Goal: Transaction & Acquisition: Purchase product/service

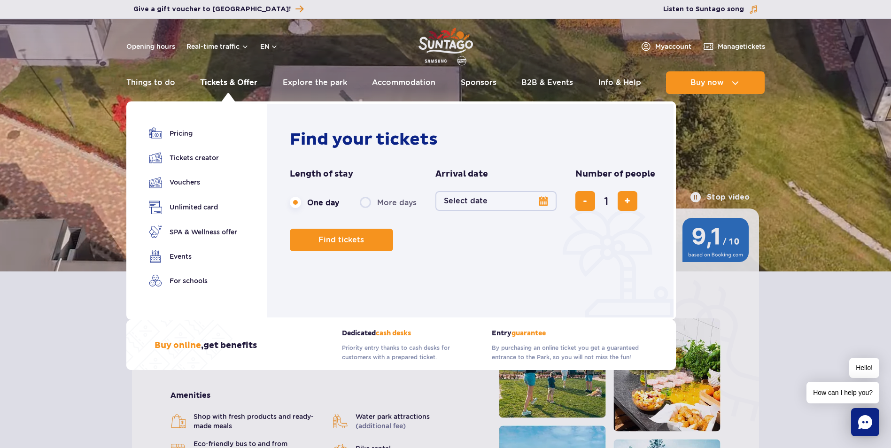
click at [240, 81] on link "Tickets & Offer" at bounding box center [228, 82] width 57 height 23
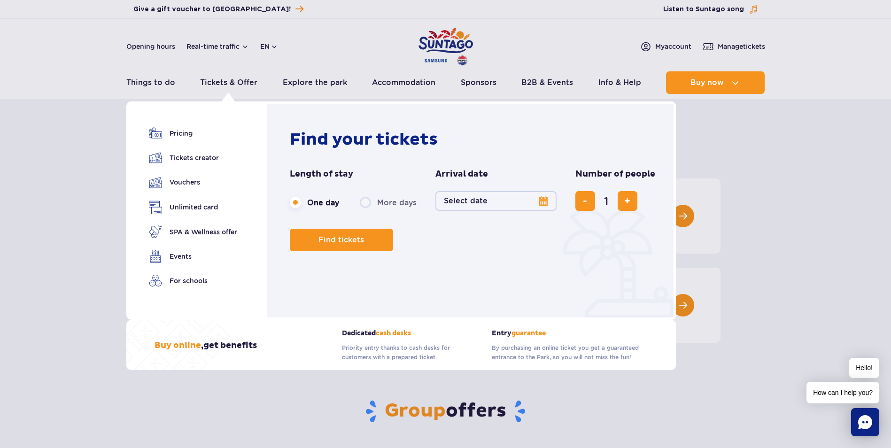
click at [543, 201] on button "Select date" at bounding box center [495, 201] width 121 height 20
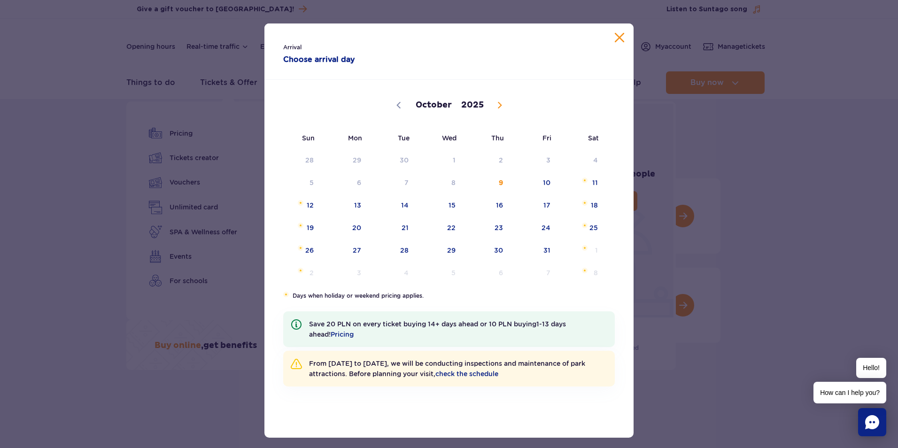
click at [496, 105] on icon at bounding box center [499, 105] width 7 height 7
select select "10"
click at [495, 186] on span "6" at bounding box center [486, 183] width 47 height 22
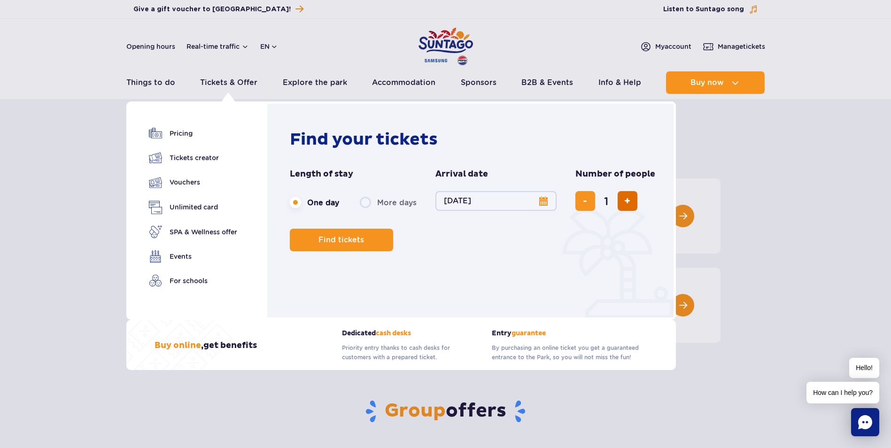
click at [620, 202] on button "add ticket" at bounding box center [627, 201] width 20 height 20
type input "2"
click at [620, 203] on button "add ticket" at bounding box center [627, 201] width 20 height 20
type input "3"
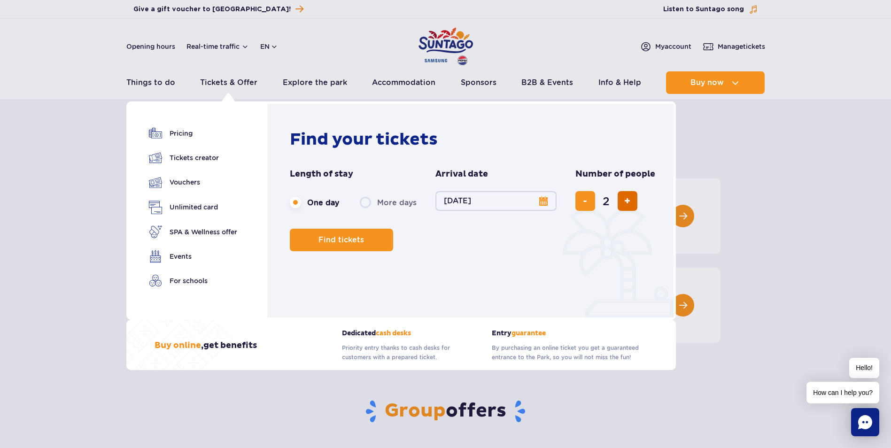
type input "3"
click at [620, 204] on button "add ticket" at bounding box center [627, 201] width 20 height 20
type input "4"
click at [620, 204] on button "add ticket" at bounding box center [627, 201] width 20 height 20
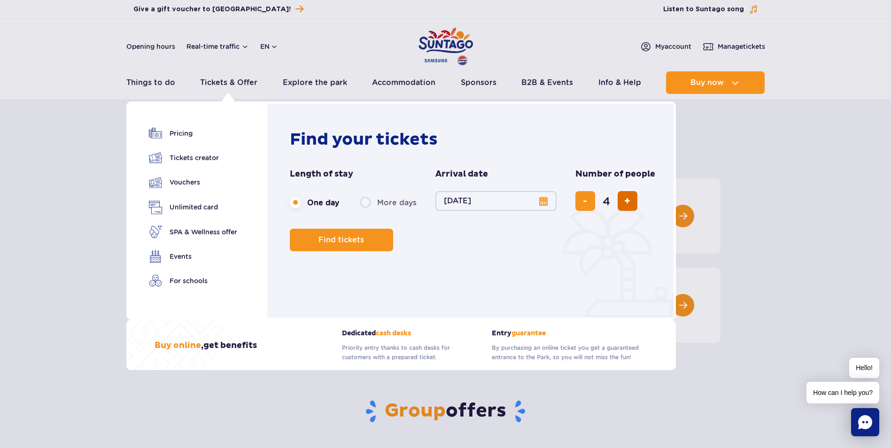
type input "5"
click at [580, 205] on button "remove ticket" at bounding box center [585, 201] width 20 height 20
type input "4"
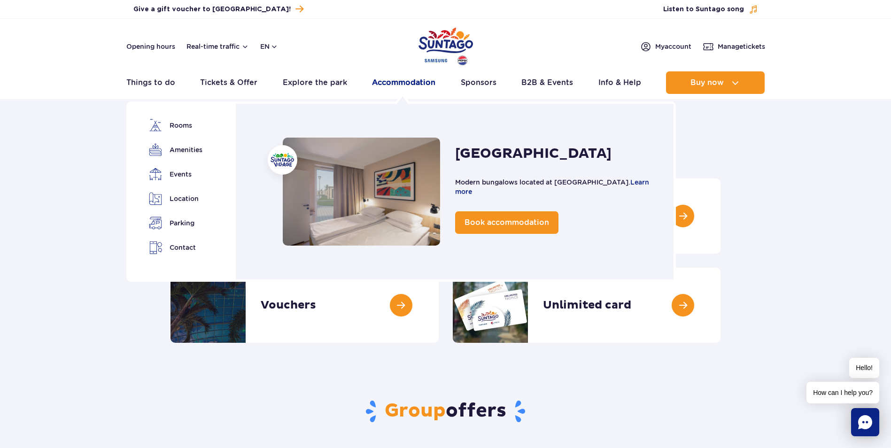
click at [389, 78] on link "Accommodation" at bounding box center [403, 82] width 63 height 23
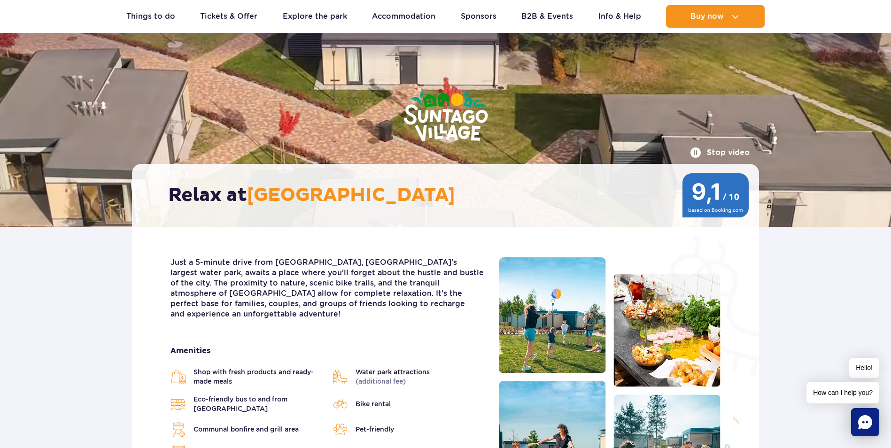
scroll to position [282, 0]
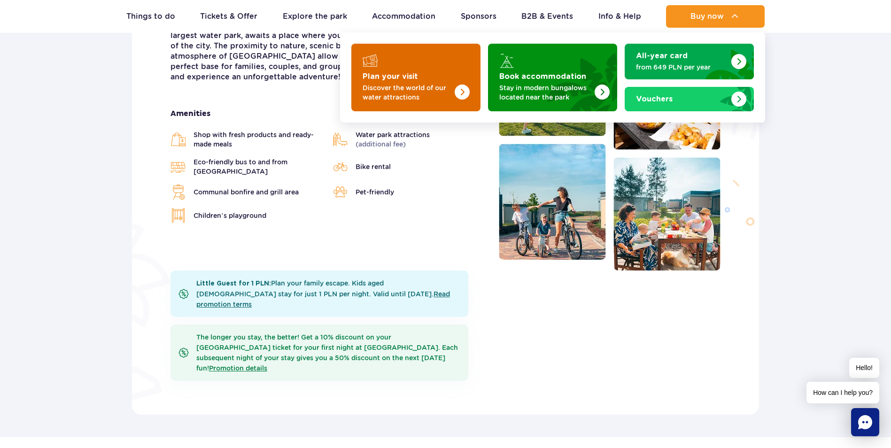
click at [462, 92] on img "Plan your visit" at bounding box center [461, 92] width 15 height 15
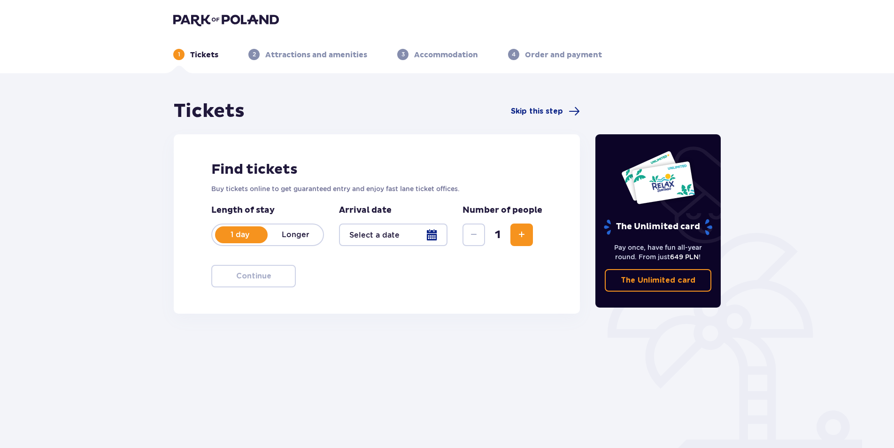
click at [434, 235] on div at bounding box center [393, 234] width 108 height 23
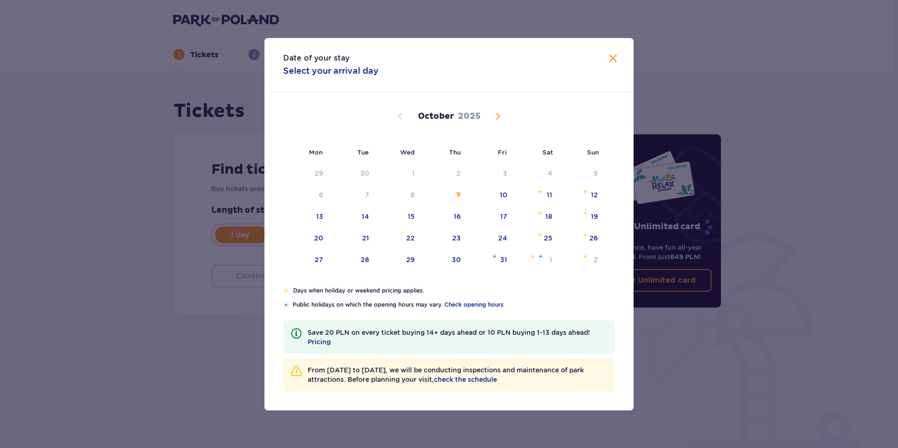
click at [494, 116] on span "Next month" at bounding box center [497, 116] width 11 height 11
click at [456, 195] on div "6" at bounding box center [458, 194] width 4 height 9
type input "[DATE]"
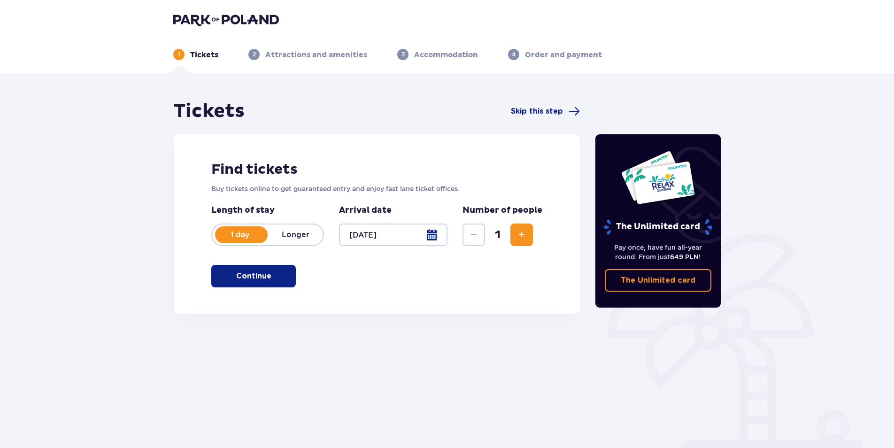
click at [520, 239] on span "Increase" at bounding box center [521, 234] width 11 height 11
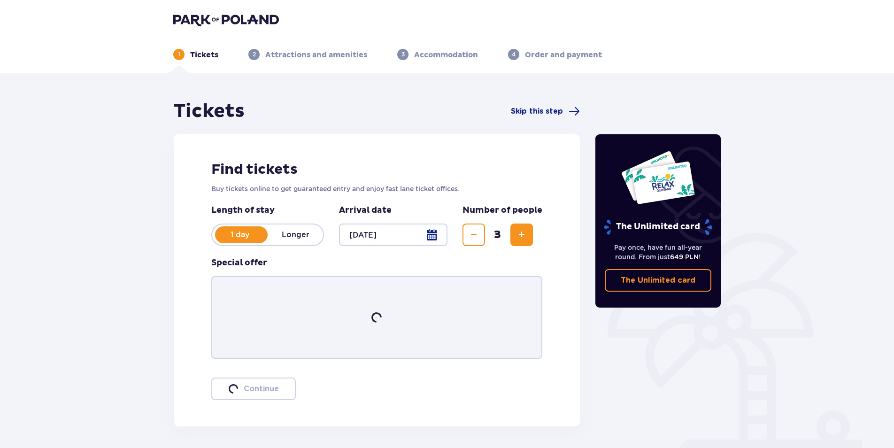
click at [520, 239] on span "Increase" at bounding box center [521, 234] width 11 height 11
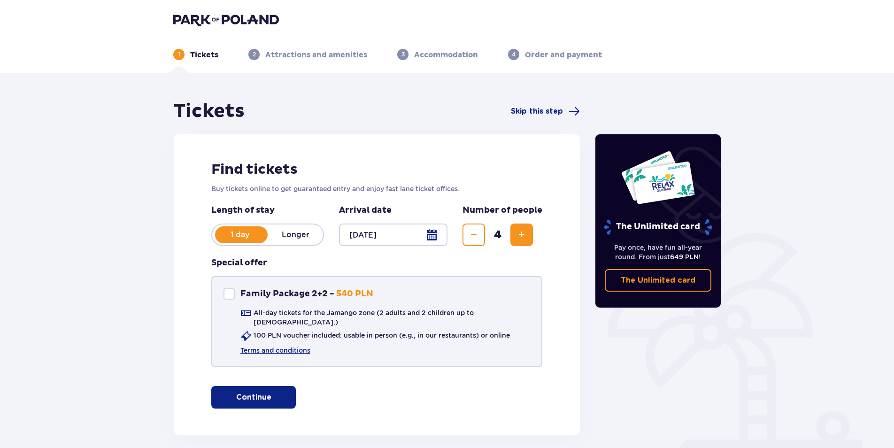
click at [232, 293] on div "Family Package 2+2" at bounding box center [228, 293] width 11 height 11
checkbox input "true"
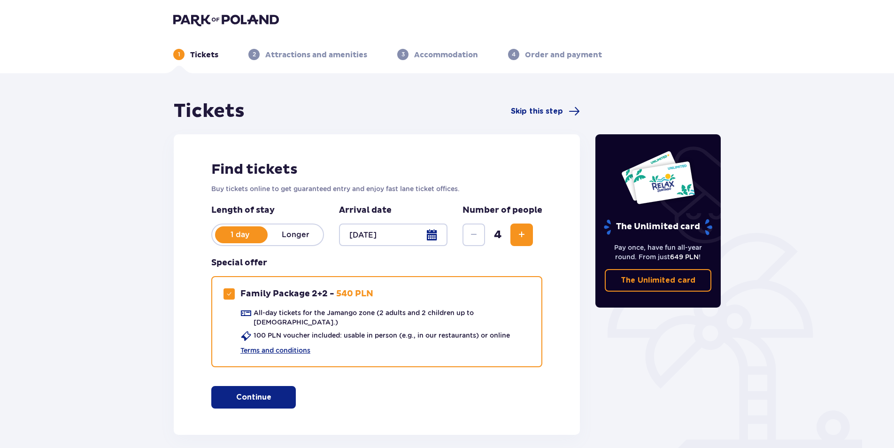
click at [265, 392] on button "Continue" at bounding box center [253, 397] width 85 height 23
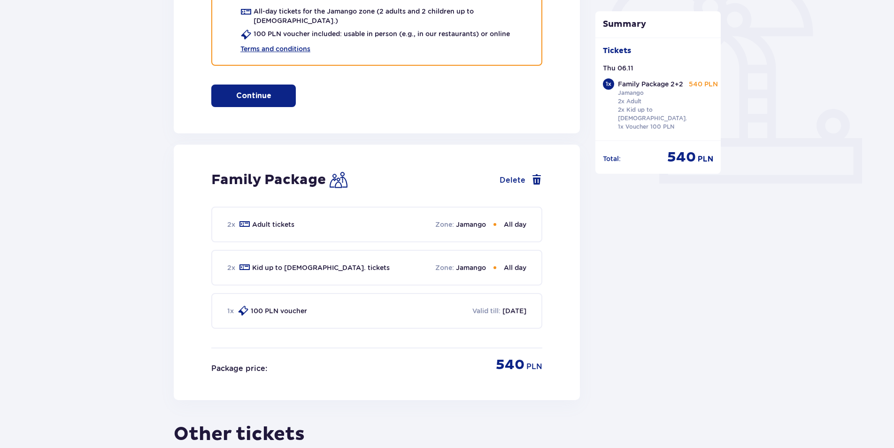
scroll to position [489, 0]
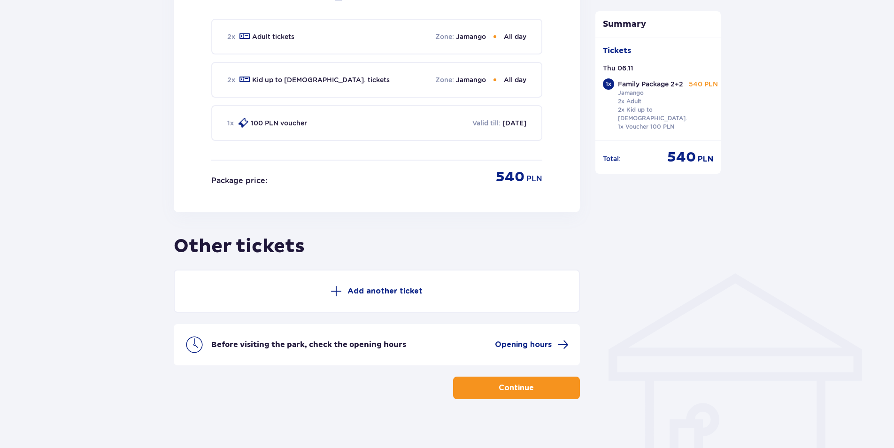
click at [544, 383] on button "Continue" at bounding box center [516, 388] width 127 height 23
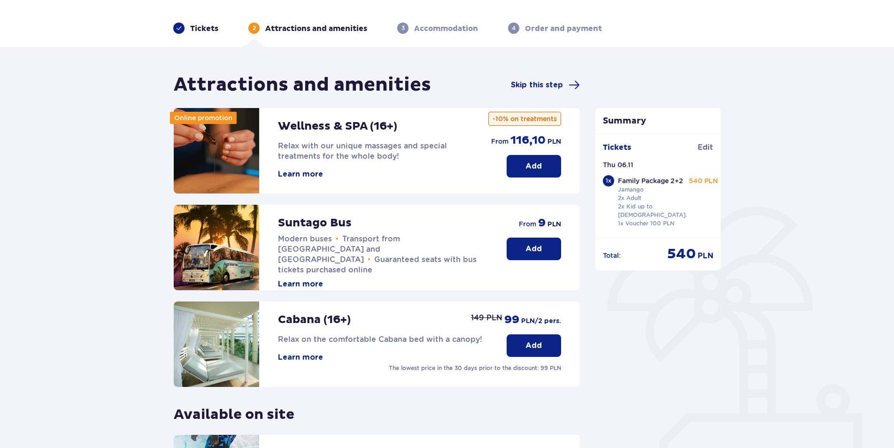
scroll to position [189, 0]
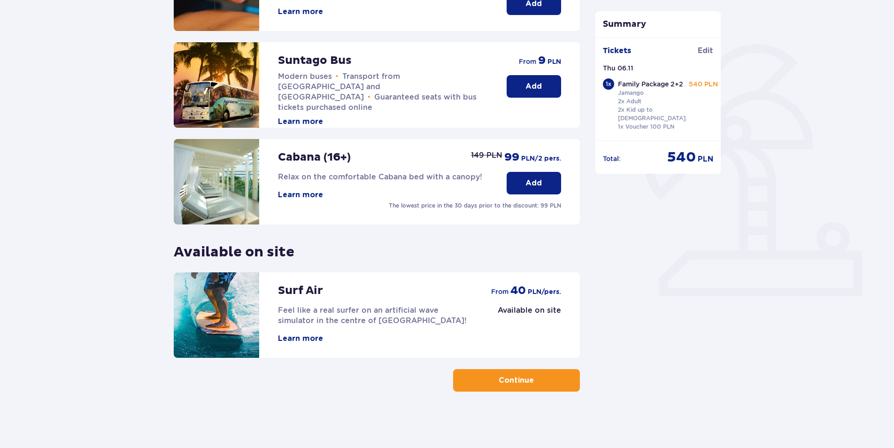
click at [530, 389] on button "Continue" at bounding box center [516, 380] width 127 height 23
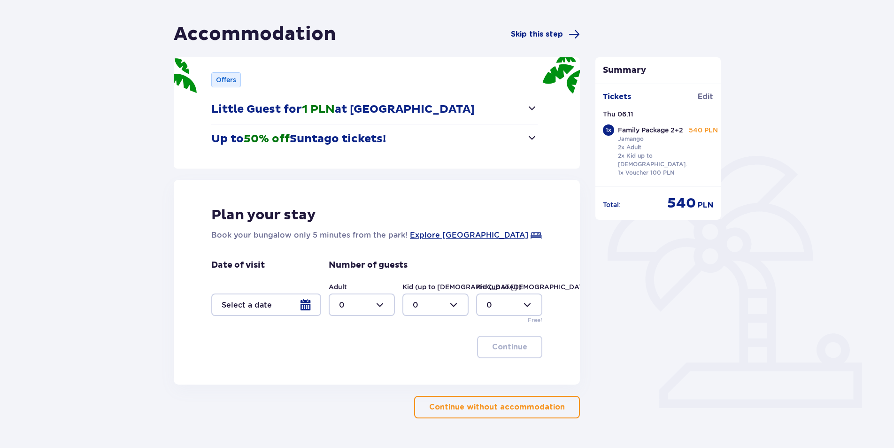
scroll to position [104, 0]
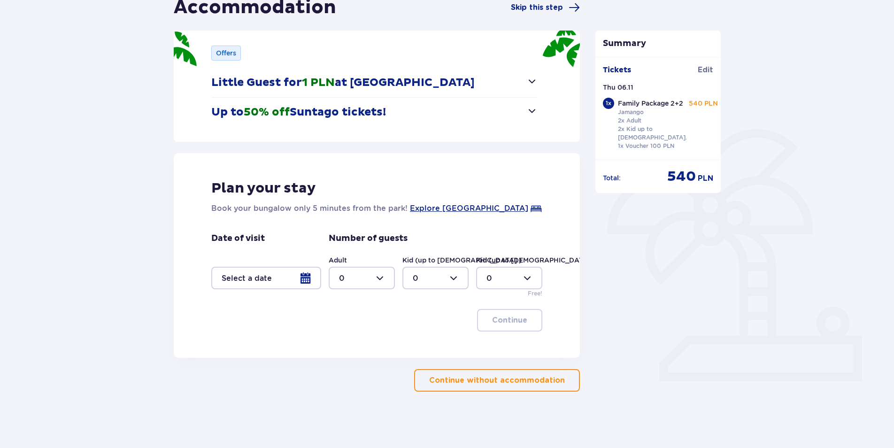
click at [309, 277] on div at bounding box center [266, 278] width 110 height 23
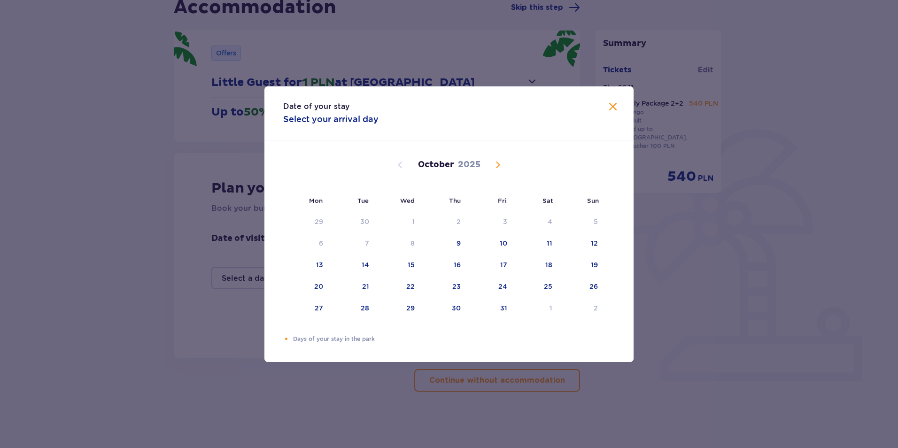
click at [495, 164] on span "Next month" at bounding box center [497, 164] width 11 height 11
click at [410, 244] on div "5" at bounding box center [412, 243] width 4 height 9
click at [502, 244] on div "7" at bounding box center [503, 243] width 4 height 9
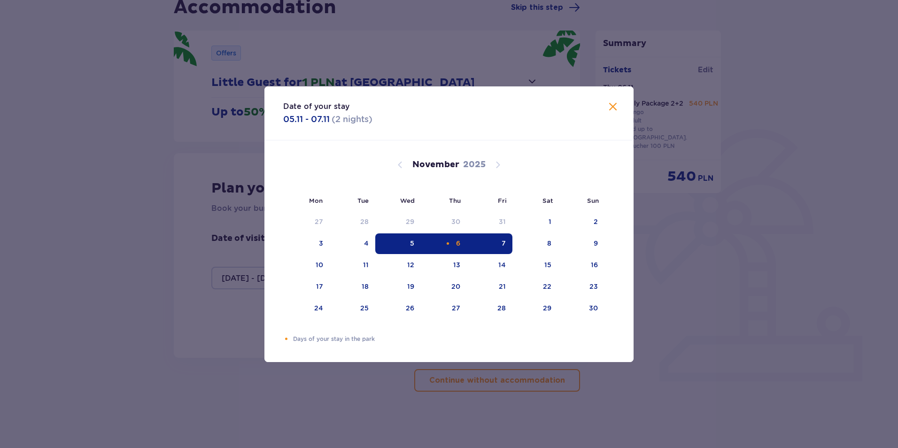
type input "05.11.25 - 07.11.25"
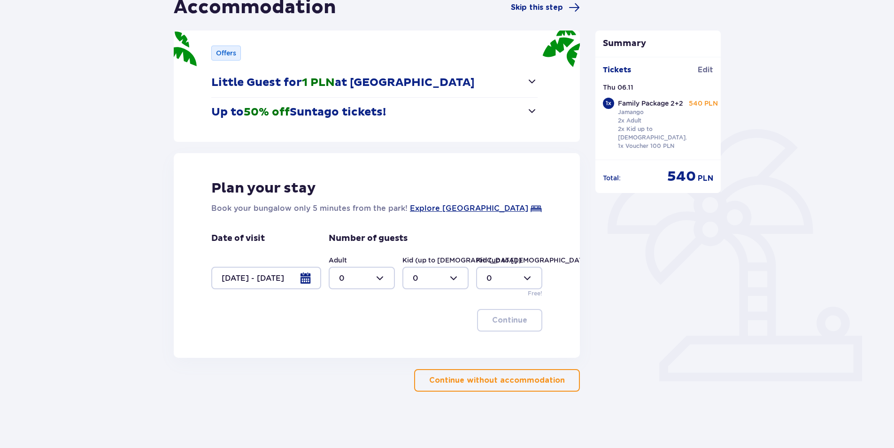
click at [372, 275] on div at bounding box center [362, 278] width 66 height 23
click at [359, 341] on div "2" at bounding box center [362, 346] width 46 height 10
type input "2"
click at [446, 277] on div at bounding box center [435, 278] width 66 height 23
click at [421, 346] on div "2" at bounding box center [436, 346] width 46 height 10
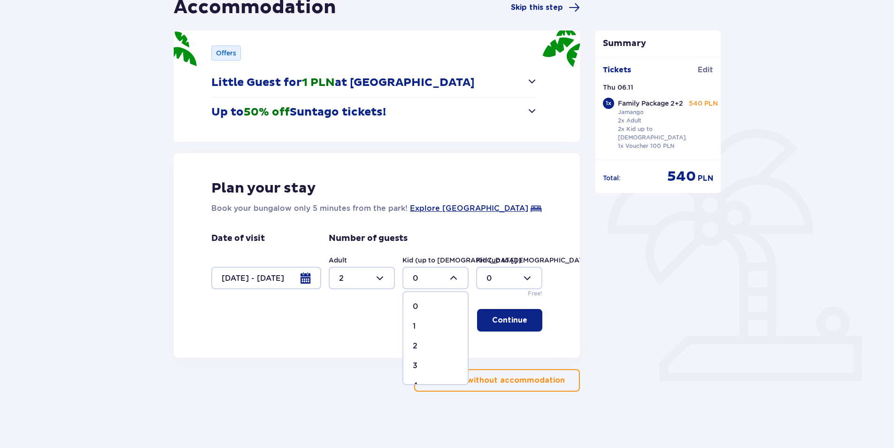
type input "2"
click at [306, 276] on div at bounding box center [266, 278] width 110 height 23
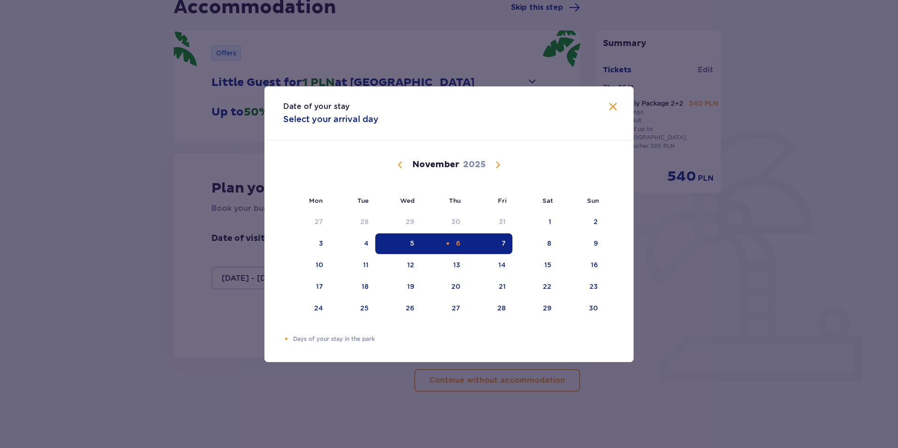
click at [612, 108] on span "Close" at bounding box center [612, 106] width 11 height 11
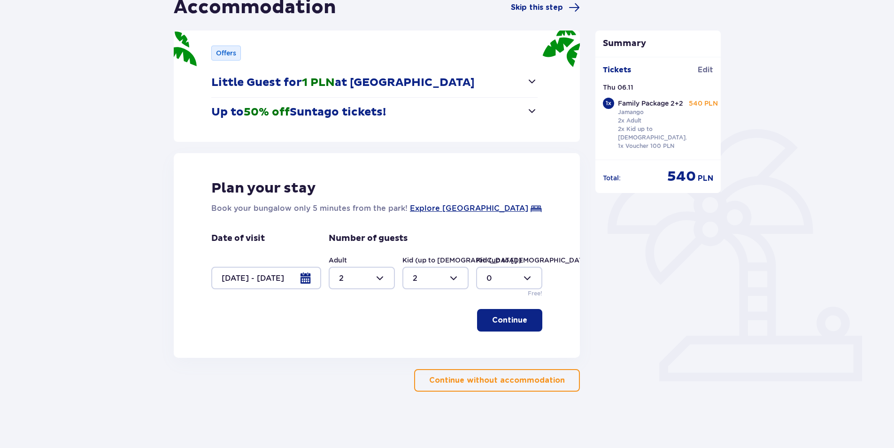
click at [508, 316] on p "Continue" at bounding box center [509, 320] width 35 height 10
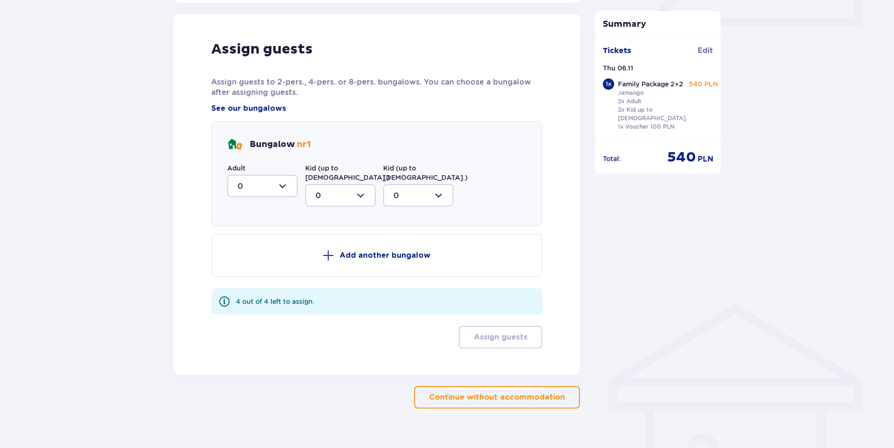
scroll to position [462, 0]
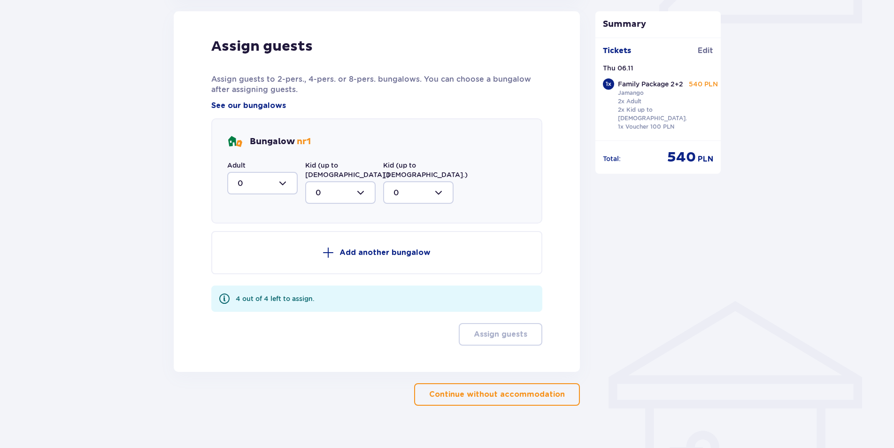
click at [271, 182] on div at bounding box center [262, 183] width 70 height 23
click at [246, 250] on div "2" at bounding box center [263, 251] width 50 height 10
type input "2"
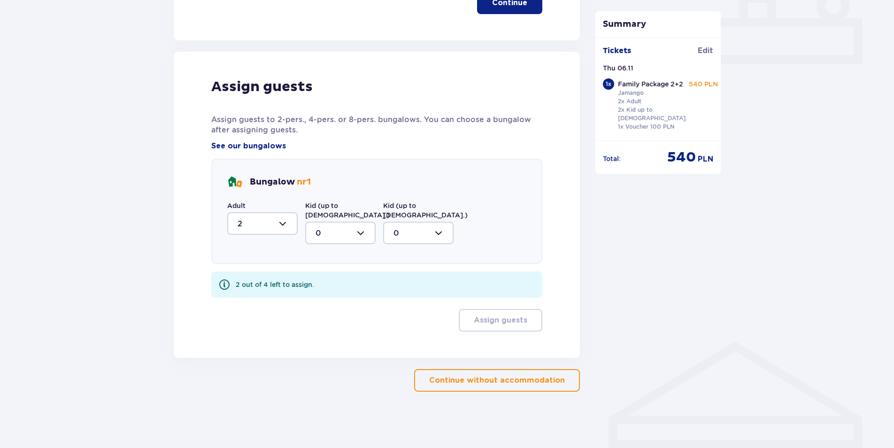
scroll to position [412, 0]
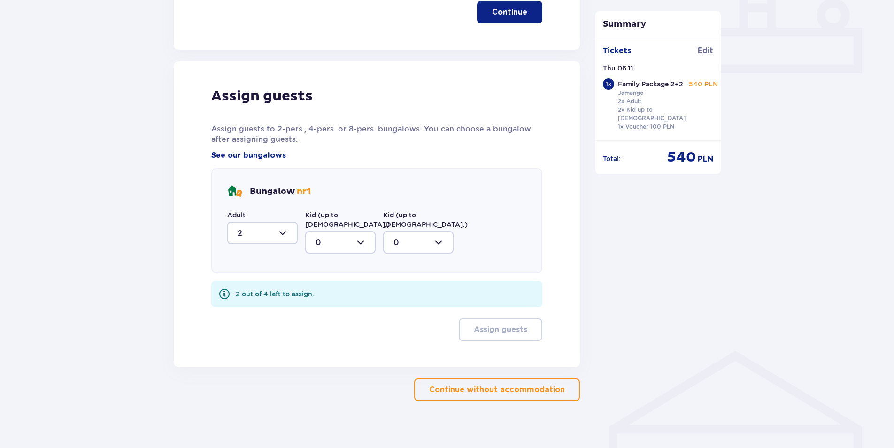
click at [344, 234] on div at bounding box center [340, 242] width 70 height 23
click at [322, 305] on div "2" at bounding box center [340, 310] width 50 height 10
type input "2"
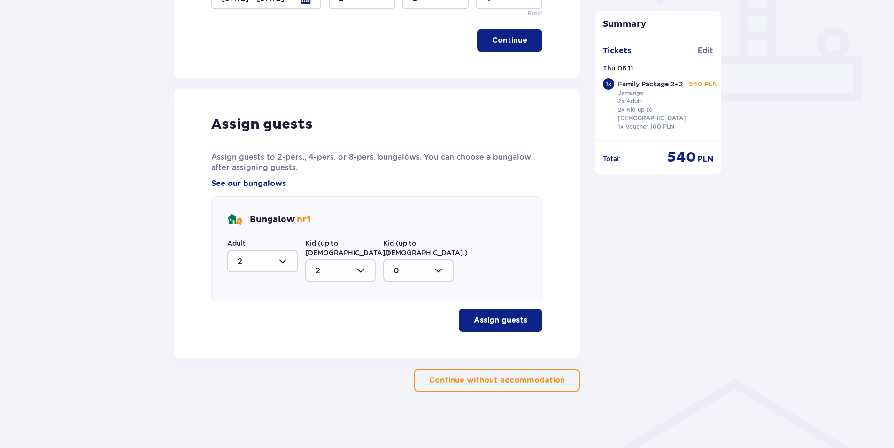
scroll to position [374, 0]
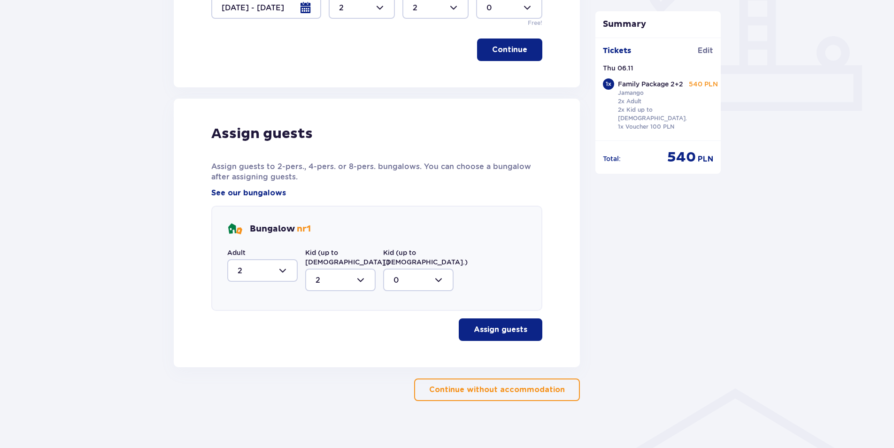
click at [506, 324] on p "Assign guests" at bounding box center [501, 329] width 54 height 10
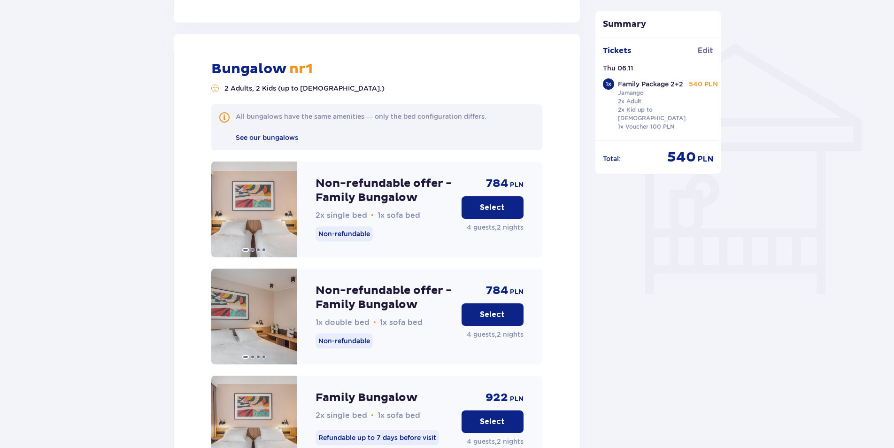
scroll to position [732, 0]
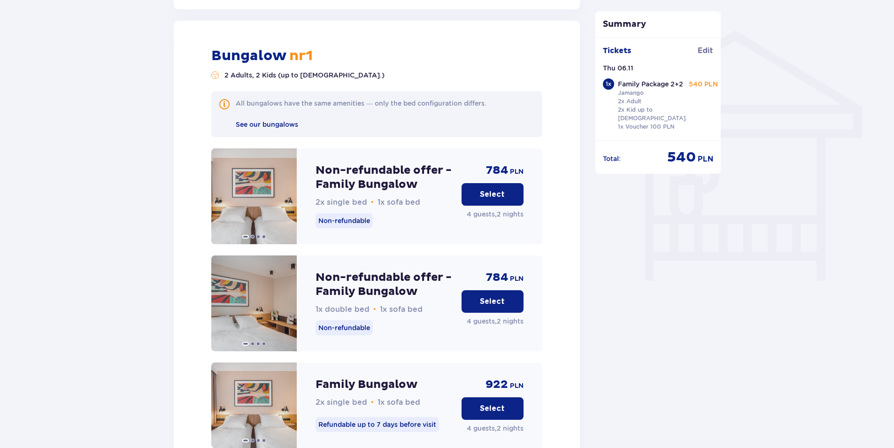
click at [492, 296] on p "Select" at bounding box center [492, 301] width 25 height 10
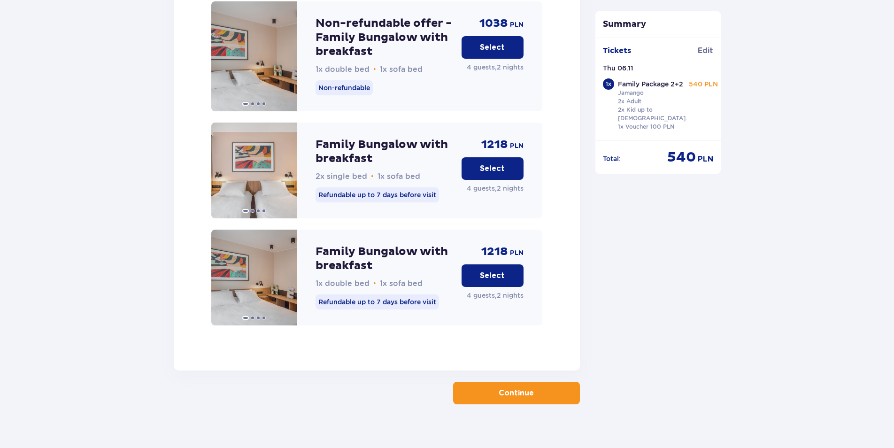
scroll to position [1411, 0]
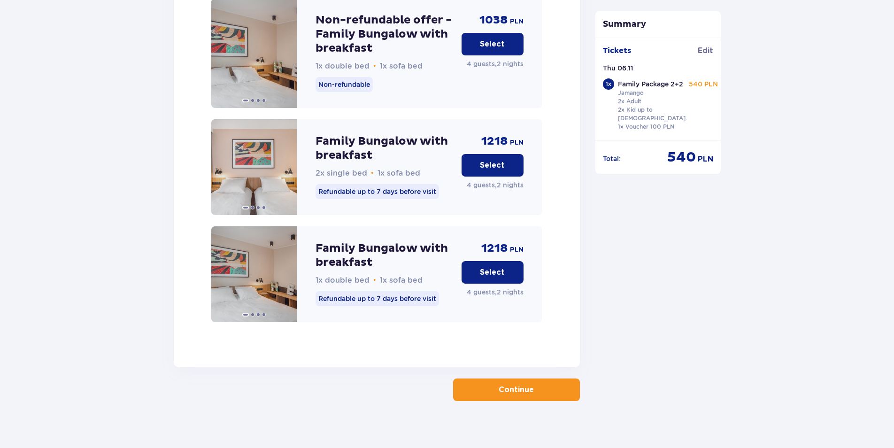
click at [527, 379] on button "Continue" at bounding box center [516, 389] width 127 height 23
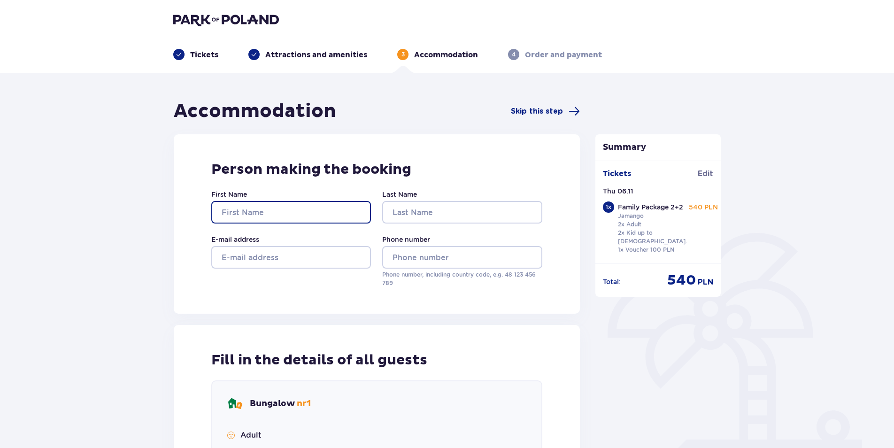
click at [298, 205] on input "First Name" at bounding box center [291, 212] width 160 height 23
type input "JŪRATĖ"
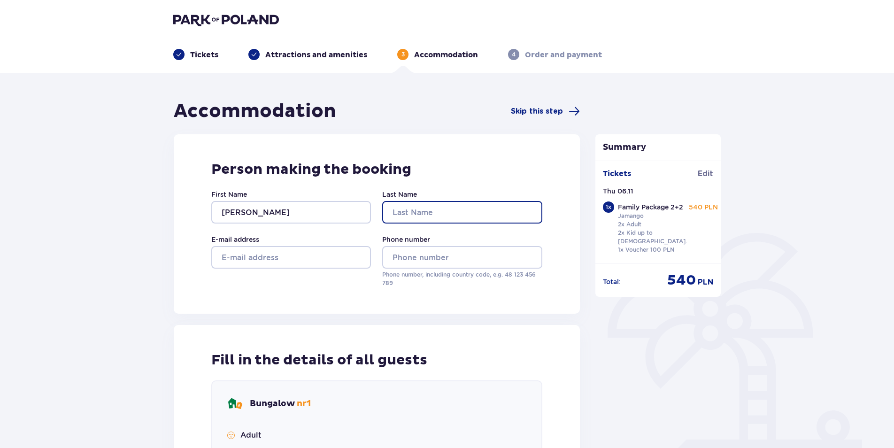
type input "Buraitienė"
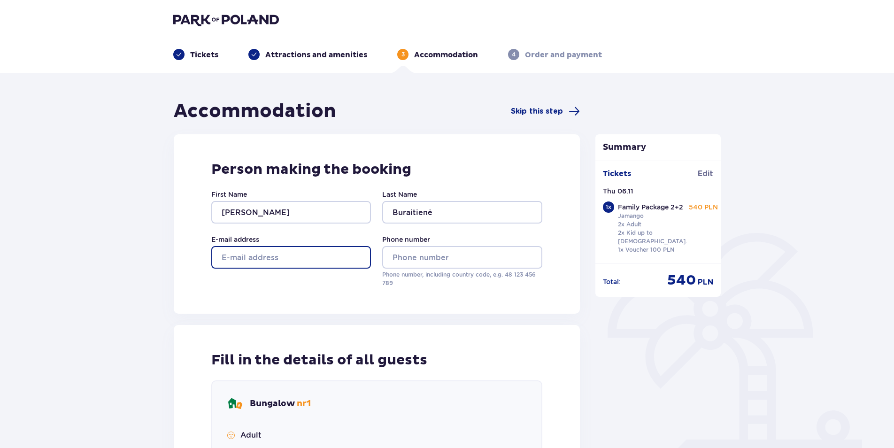
type input "jurate.buraitiene@gmail.com"
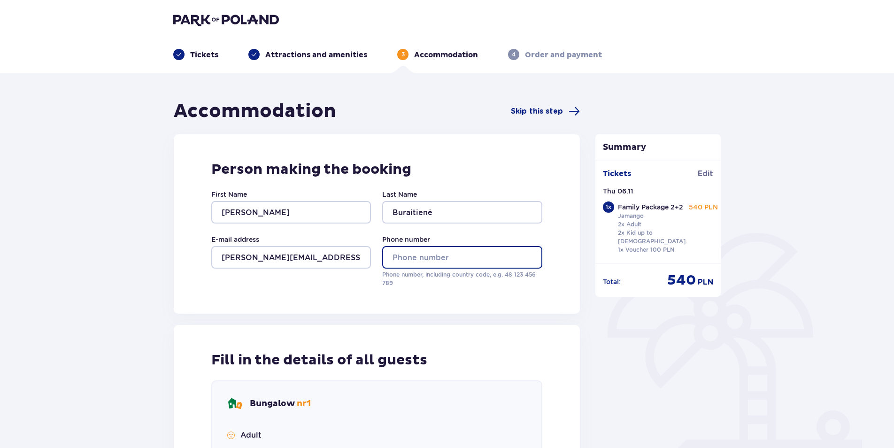
type input "+37062056550"
type input "JŪRATĖ"
type input "Buraitienė"
type input "MARTYNAS"
type input "Buraitis"
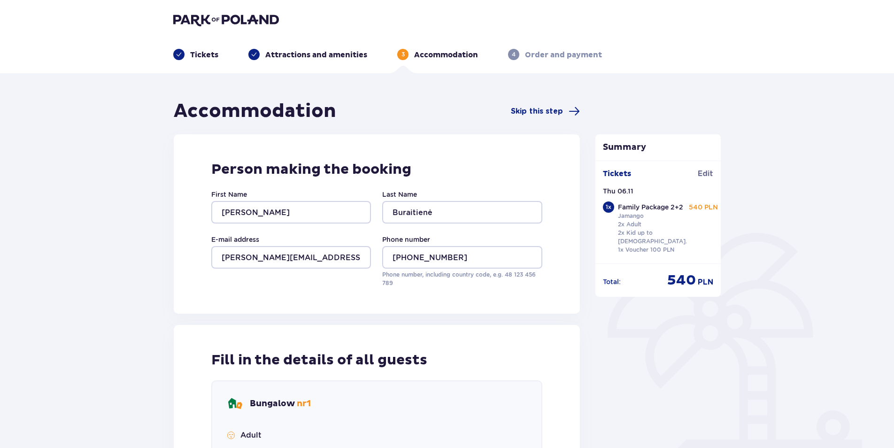
type input "Agota"
type input "Buraitytė"
type input "Vincas"
type input "Buraitis"
type input "Jūratė"
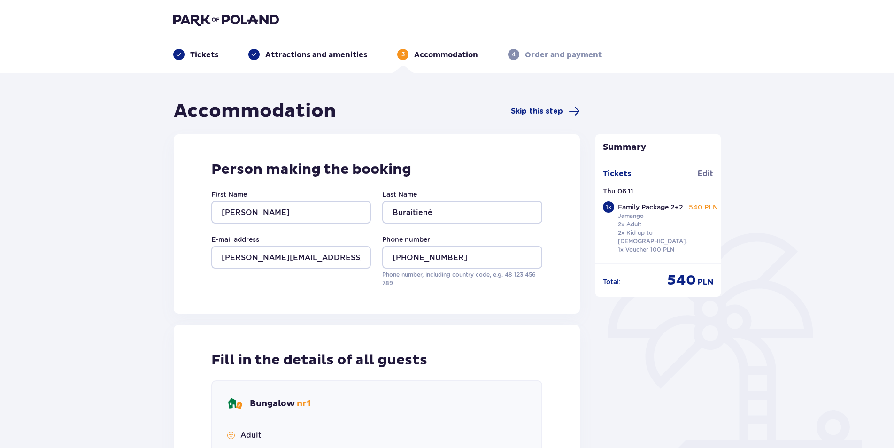
click at [626, 362] on div "Summary Tickets Edit Thu 06.11 1 x Family Package 2+2 Jamango 2x Adult 2x Kid u…" at bounding box center [658, 451] width 141 height 703
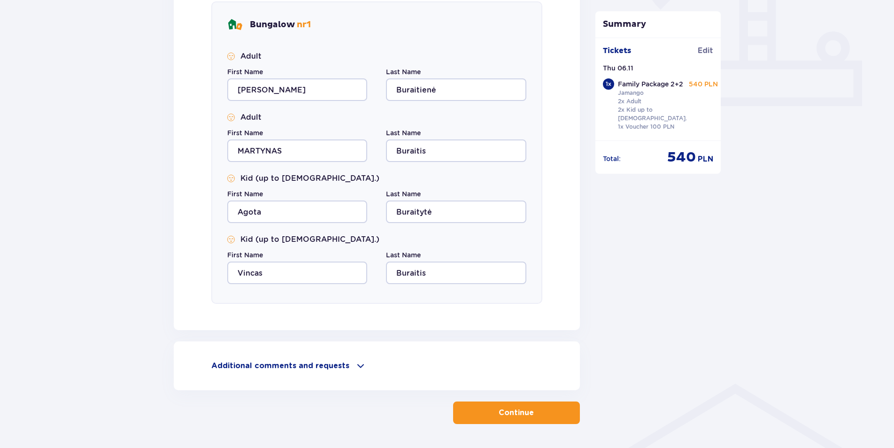
scroll to position [364, 0]
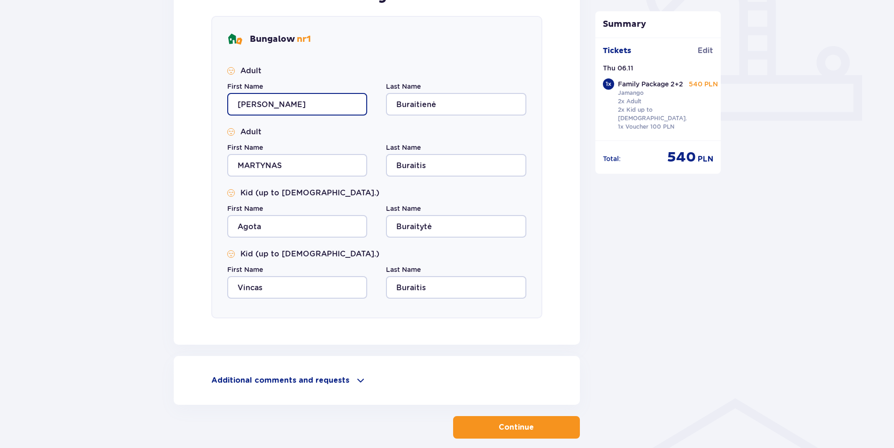
click at [310, 108] on input "JŪRATĖ" at bounding box center [297, 104] width 140 height 23
type input "Jūratė"
drag, startPoint x: 131, startPoint y: 202, endPoint x: 131, endPoint y: 197, distance: 5.2
click at [131, 201] on div "Accommodation Skip this step Person making the booking First Name Jūratė Last N…" at bounding box center [447, 102] width 894 height 786
click at [310, 161] on input "MARTYNAS" at bounding box center [297, 165] width 140 height 23
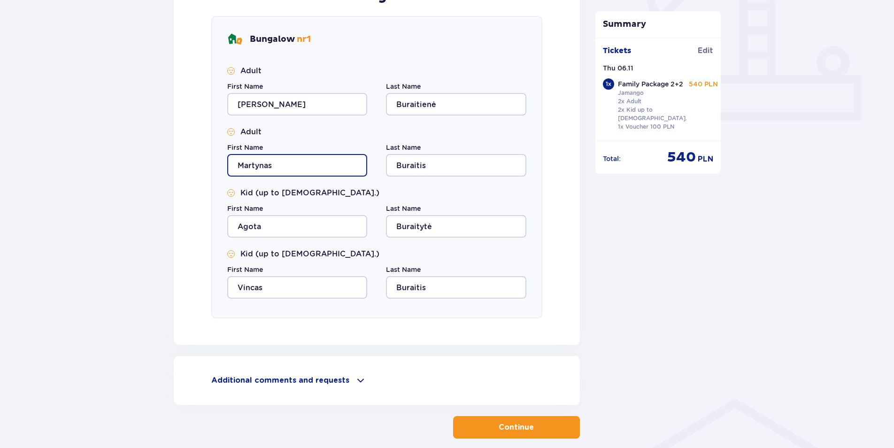
type input "Martynas"
click at [583, 290] on div "Accommodation Skip this step Person making the booking First Name Jūratė Last N…" at bounding box center [376, 86] width 421 height 703
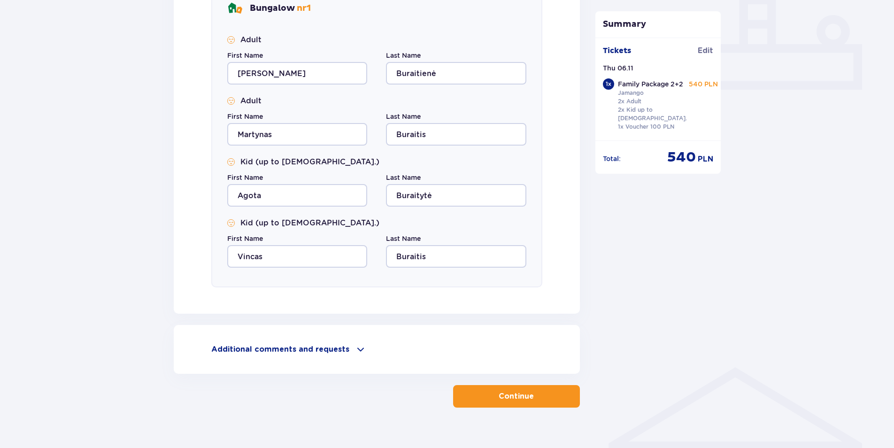
scroll to position [411, 0]
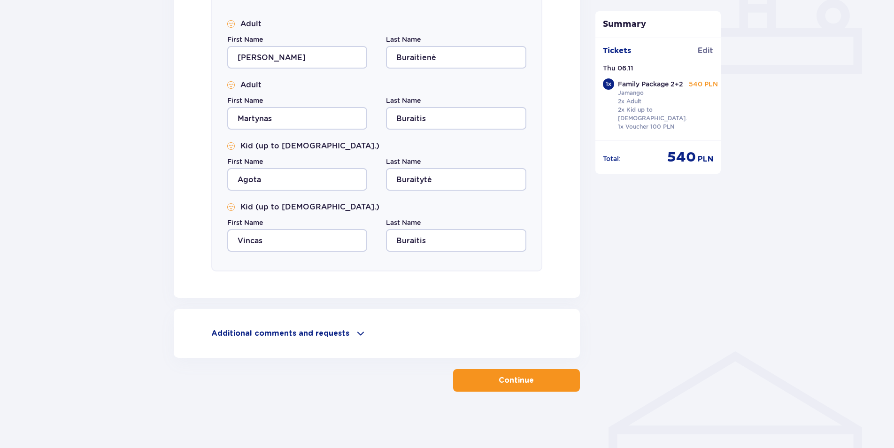
click at [528, 380] on button "Continue" at bounding box center [516, 380] width 127 height 23
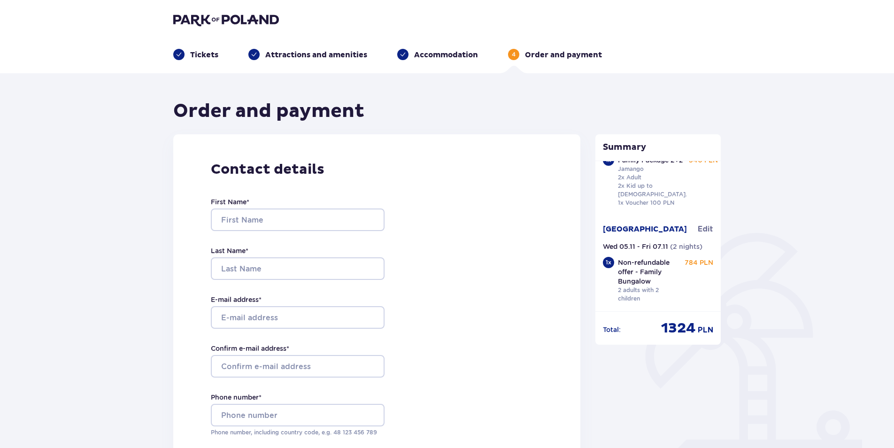
scroll to position [49, 0]
click at [283, 222] on input "First Name *" at bounding box center [298, 219] width 174 height 23
type input "JŪRATĖ"
type input "Jurate"
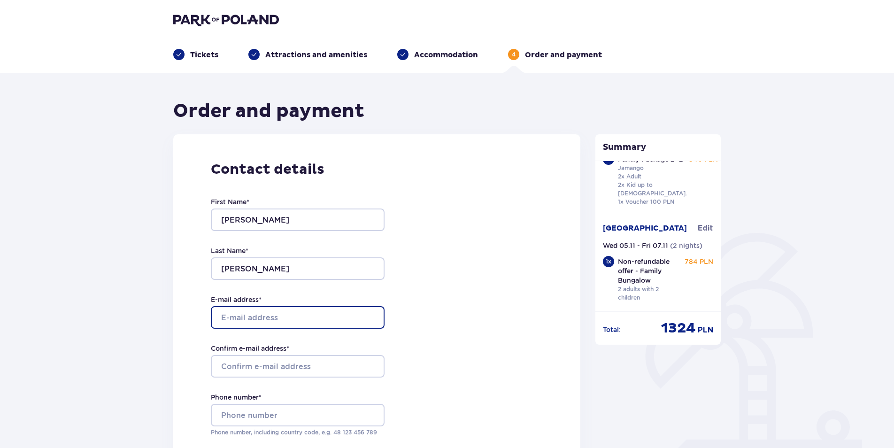
type input "jurate.buraitiene@gjensidige.lt"
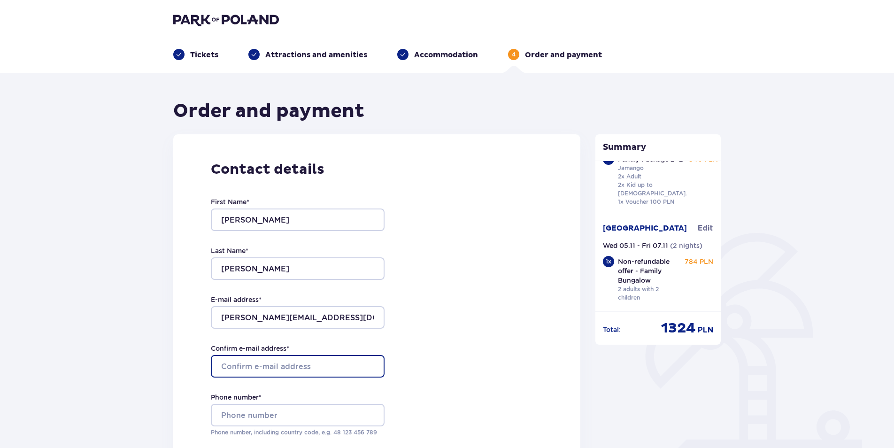
type input "jurate.buraitiene@gjensidige.lt"
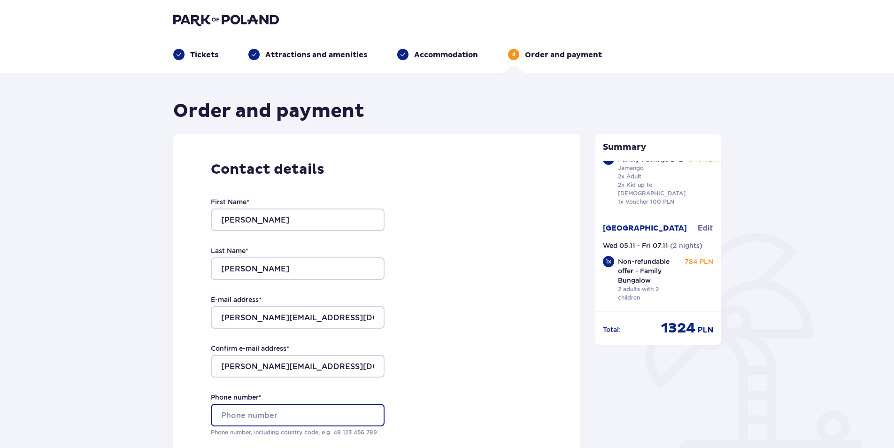
type input "+37062056550"
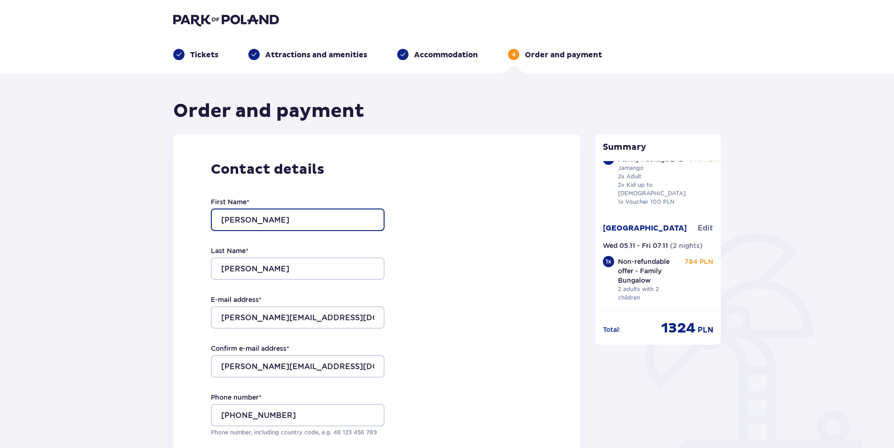
type input "Jūratė"
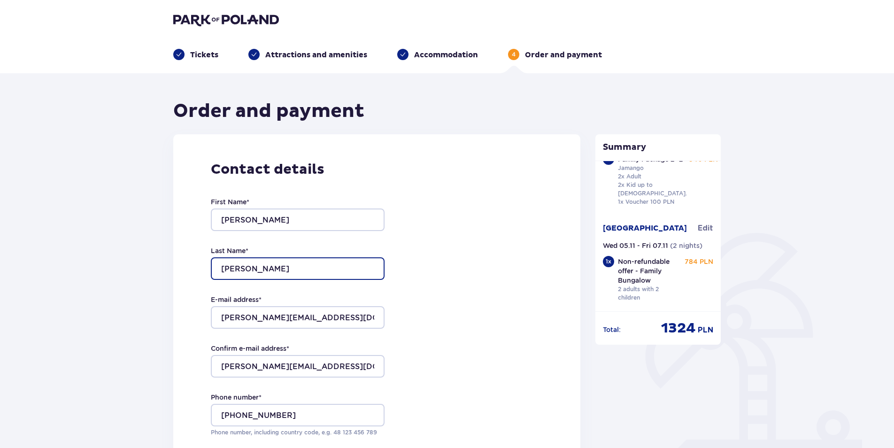
click at [214, 269] on input "Jurate" at bounding box center [298, 268] width 174 height 23
click at [290, 271] on input "Jurate" at bounding box center [298, 268] width 174 height 23
type input "J"
type input "Buraitienė"
click at [440, 313] on div "Contact details First Name * Jūratė Last Name * Buraitienė E-mail address * jur…" at bounding box center [376, 333] width 407 height 398
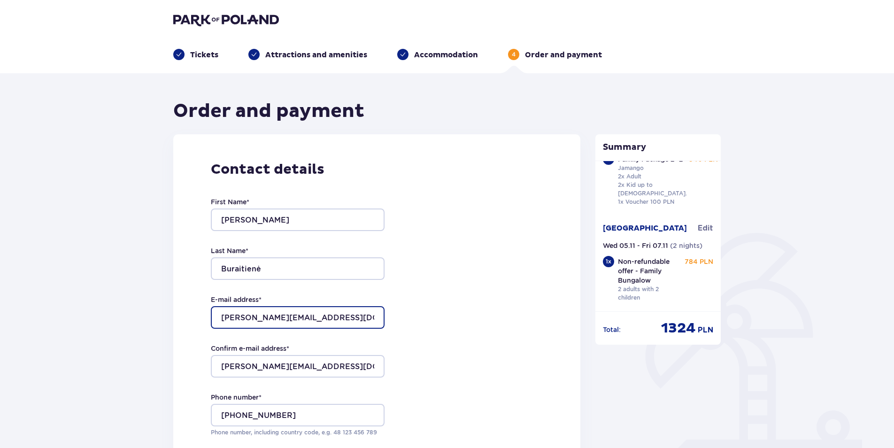
click at [362, 315] on input "jurate.buraitiene@gjensidige.lt" at bounding box center [298, 317] width 174 height 23
type input "jurate.buraitiene@gmail.com"
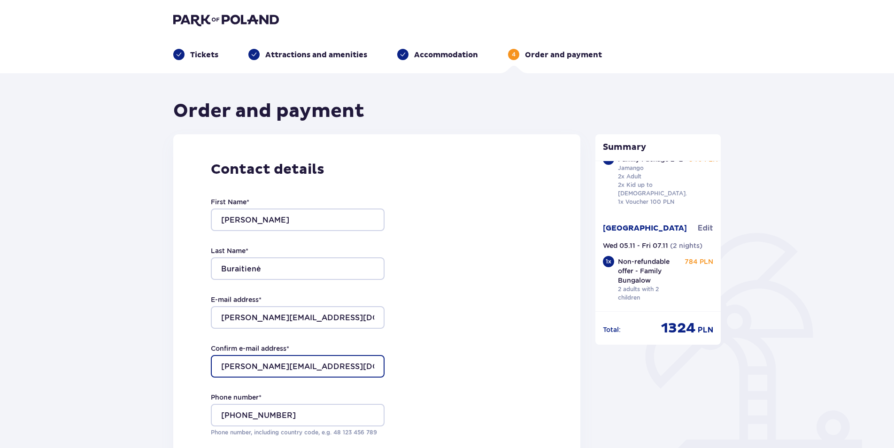
click at [373, 365] on input "jurate.buraitiene@gjensidige.lt" at bounding box center [298, 366] width 174 height 23
click at [354, 366] on input "jurate.buraitiene@gjensidige.lt" at bounding box center [298, 366] width 174 height 23
type input "jurate.buraitiene@gmail.com"
click at [490, 315] on div "Contact details First Name * Jūratė Last Name * Buraitienė E-mail address * jur…" at bounding box center [376, 333] width 407 height 398
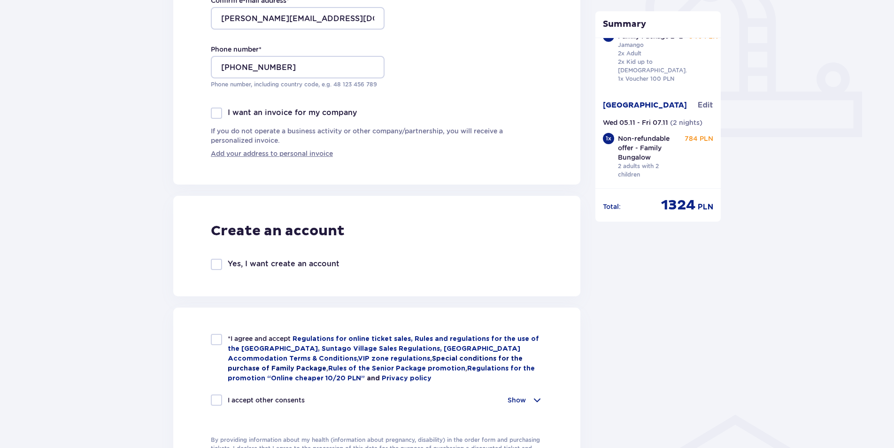
scroll to position [376, 0]
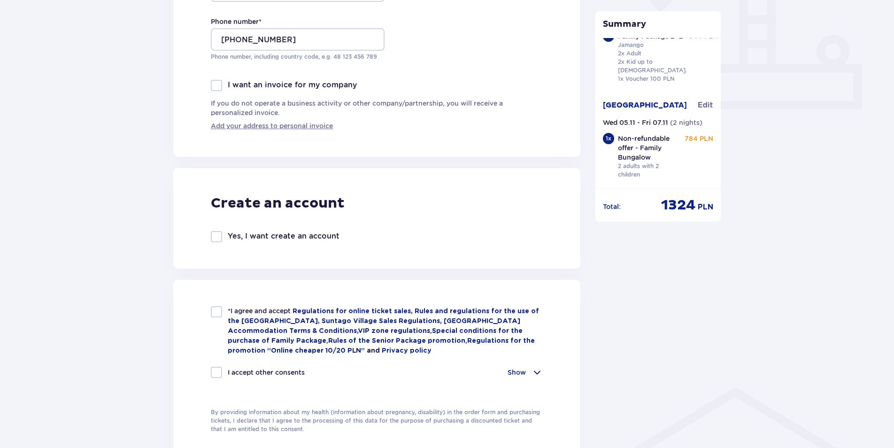
click at [218, 315] on div at bounding box center [216, 311] width 11 height 11
checkbox input "true"
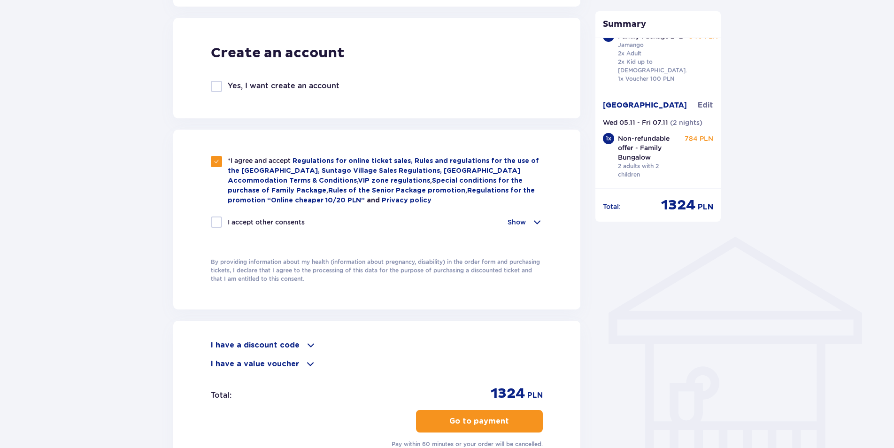
scroll to position [563, 0]
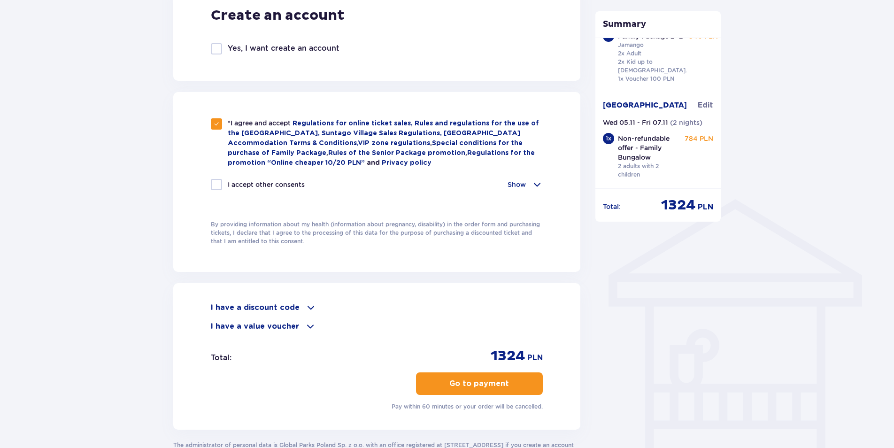
click at [537, 182] on span at bounding box center [536, 184] width 11 height 11
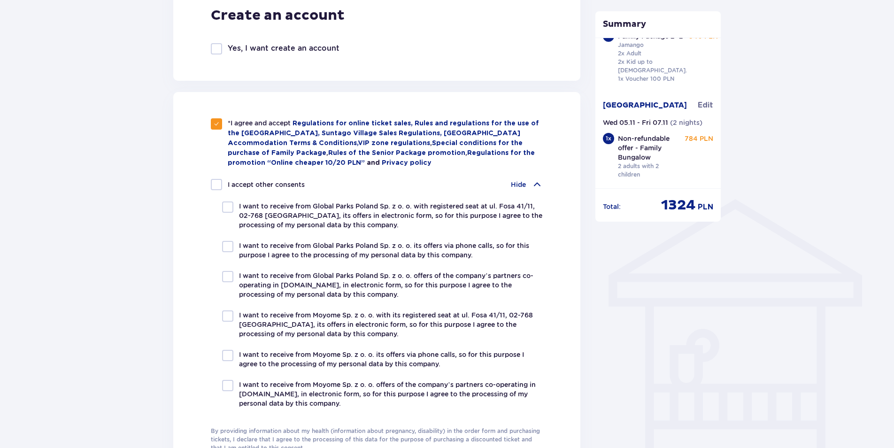
click at [537, 182] on span at bounding box center [536, 184] width 11 height 11
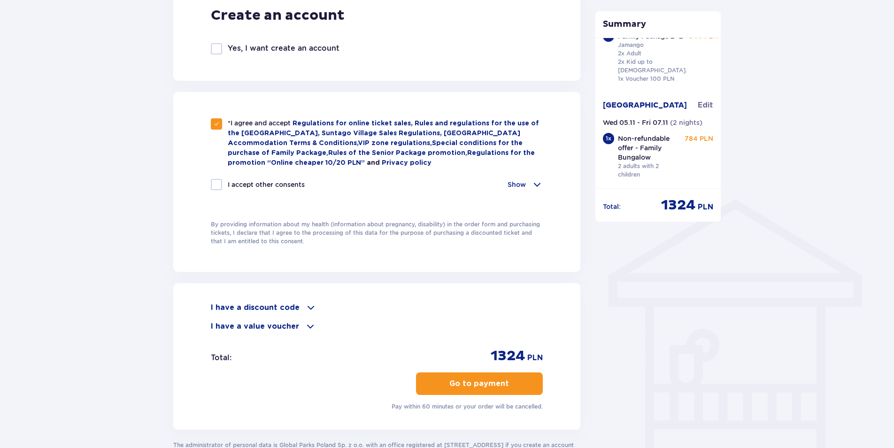
click at [307, 304] on span at bounding box center [310, 307] width 11 height 11
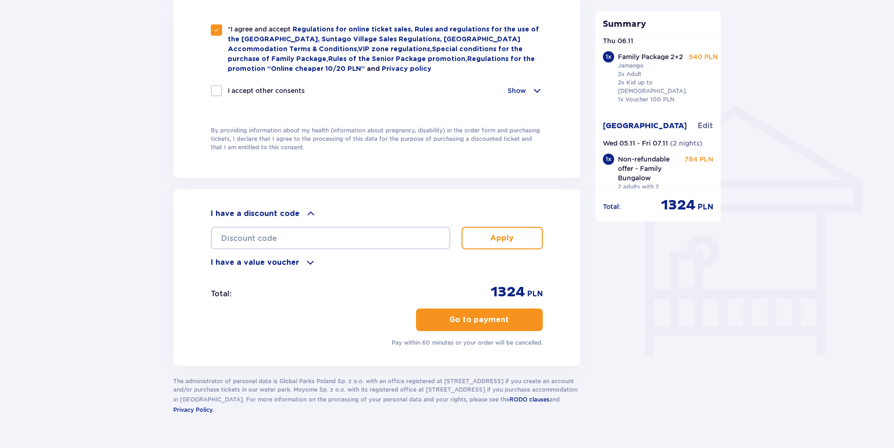
scroll to position [49, 0]
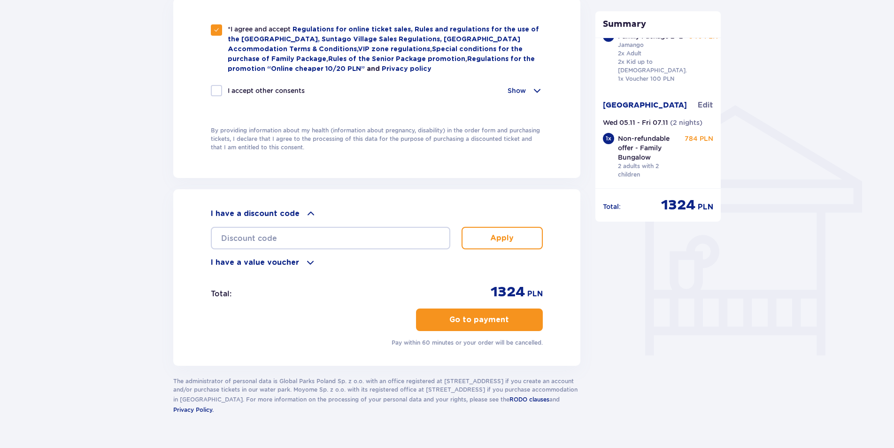
click at [485, 316] on p "Go to payment" at bounding box center [479, 320] width 60 height 10
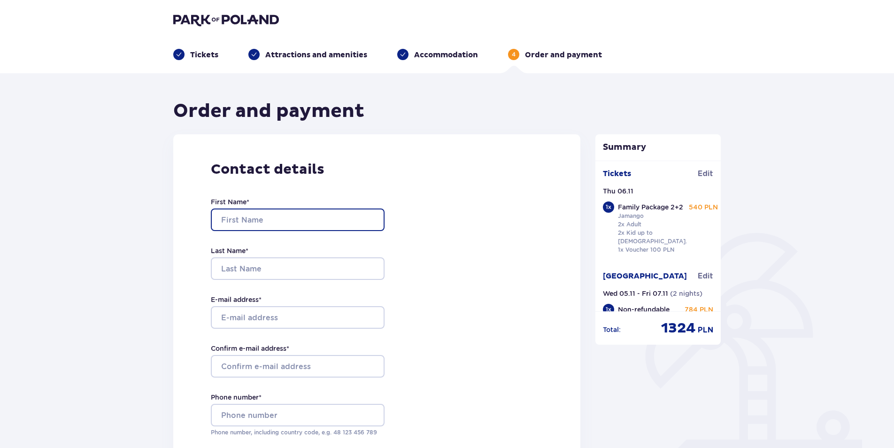
click at [305, 217] on input "First Name *" at bounding box center [298, 219] width 174 height 23
type input "Jūratė"
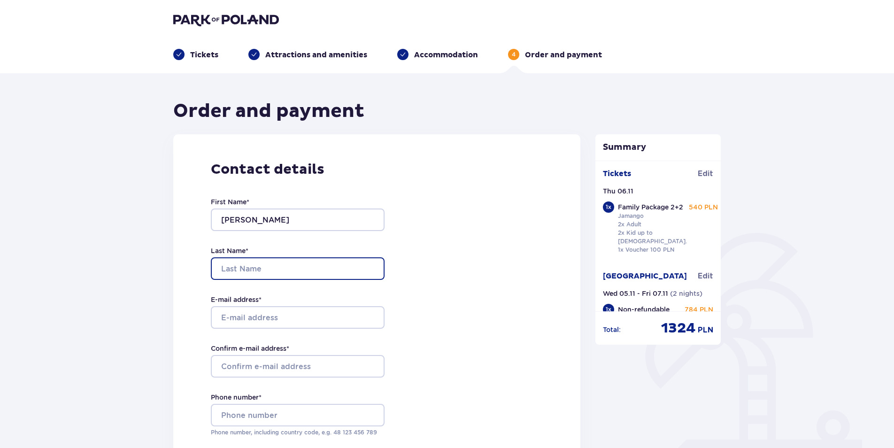
type input "Buraitienė"
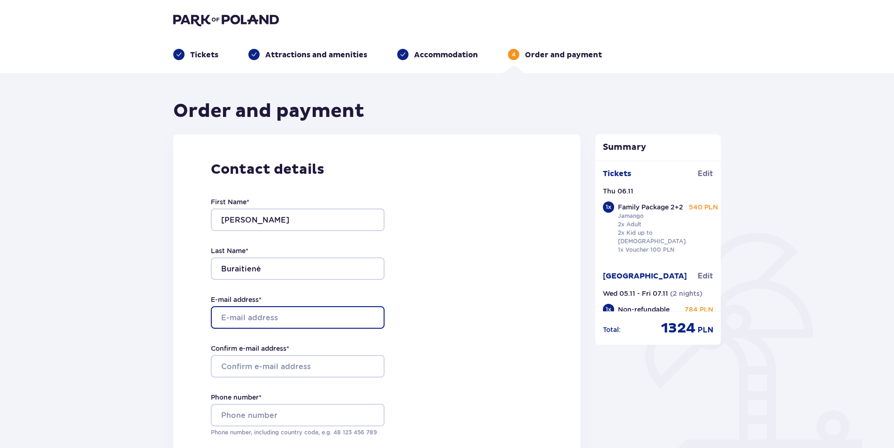
type input "jurate.buraitiene@gmail.com"
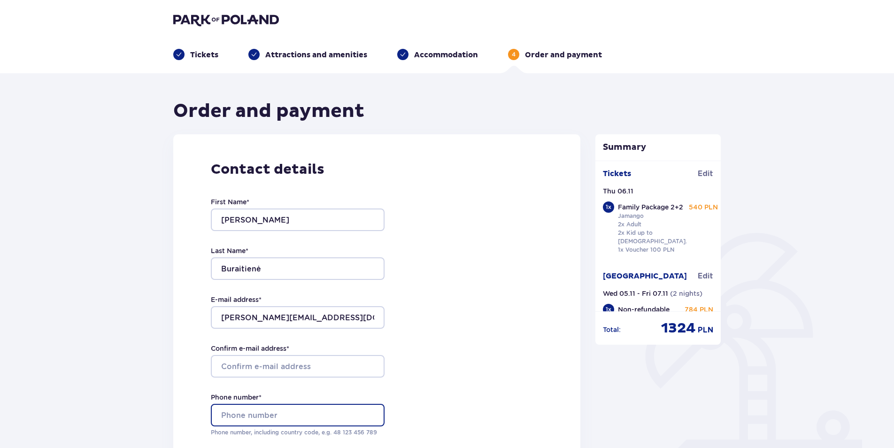
type input "+37062056550"
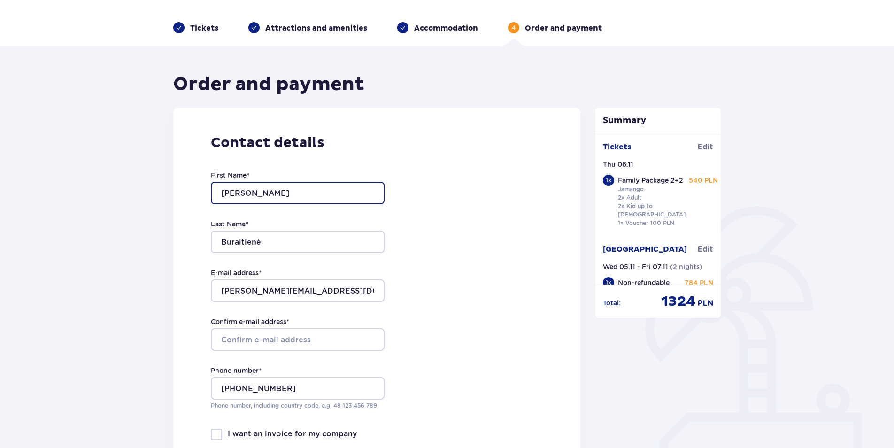
scroll to position [47, 0]
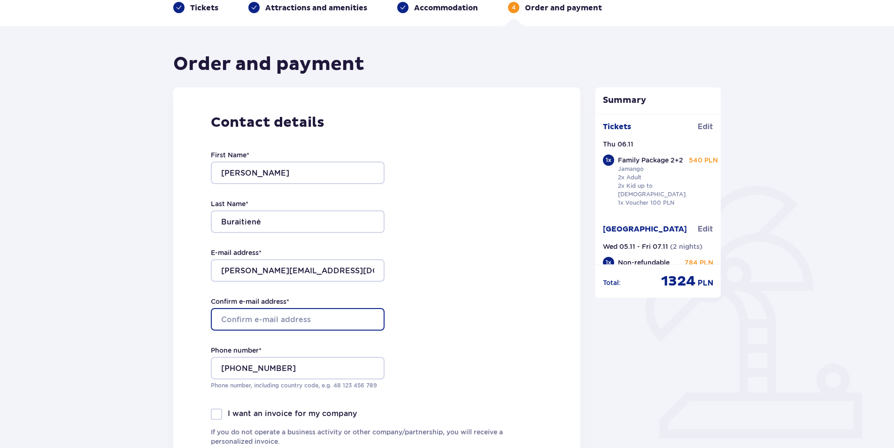
click at [344, 313] on input "Confirm e-mail address *" at bounding box center [298, 319] width 174 height 23
type input "jurate.buraitiene@gmail.com"
click at [470, 327] on div "Contact details First Name * Jūratė Last Name * Buraitienė E-mail address * jur…" at bounding box center [376, 286] width 407 height 398
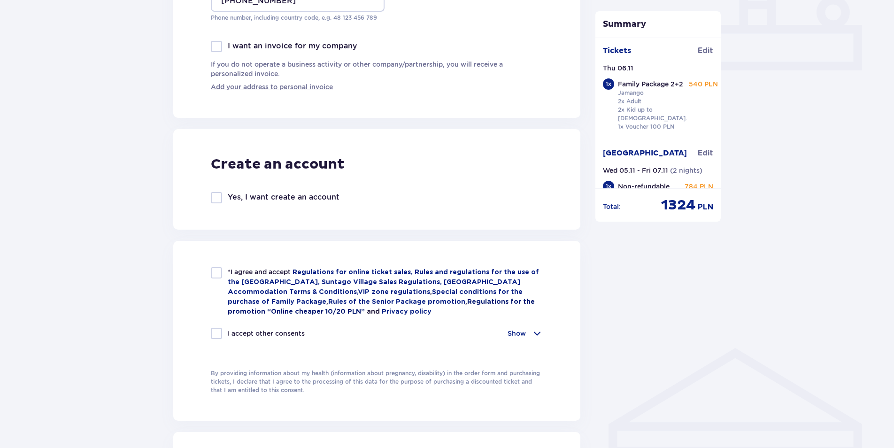
scroll to position [423, 0]
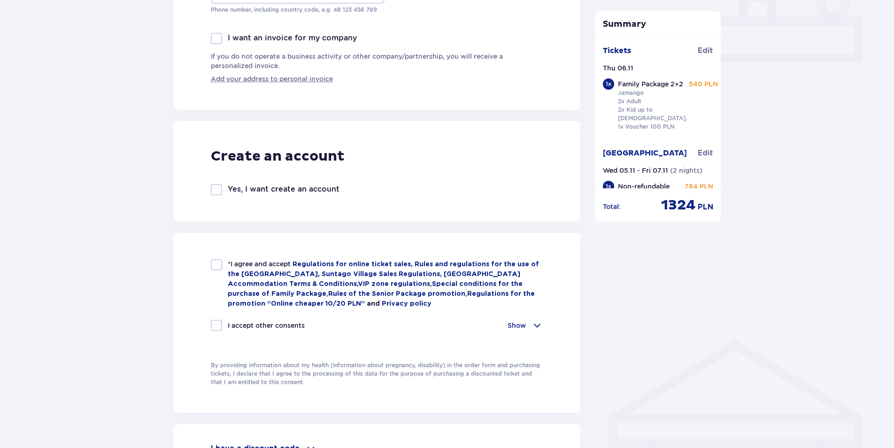
click at [219, 258] on div "*I agree and accept Regulations for online ticket sales, Rules and regulations …" at bounding box center [376, 323] width 407 height 180
click at [217, 267] on div at bounding box center [216, 264] width 11 height 11
checkbox input "true"
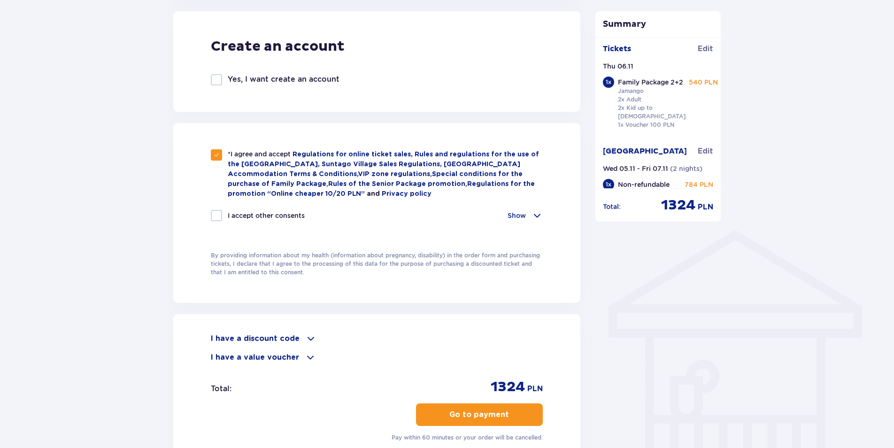
scroll to position [563, 0]
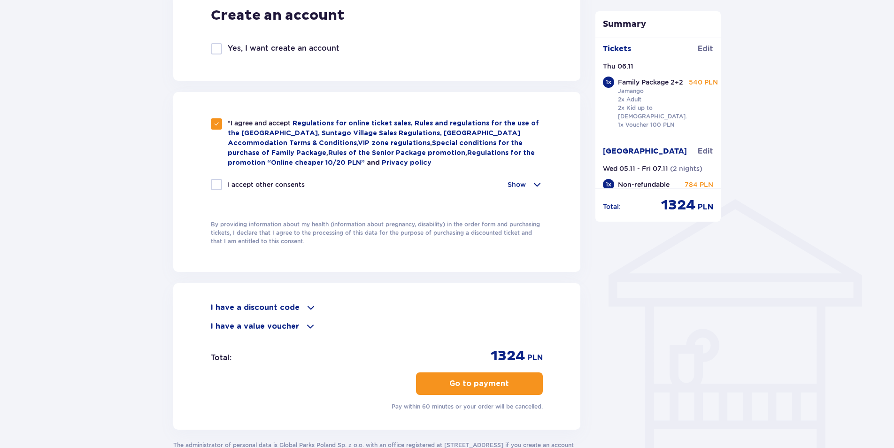
click at [518, 385] on button "Go to payment" at bounding box center [479, 383] width 127 height 23
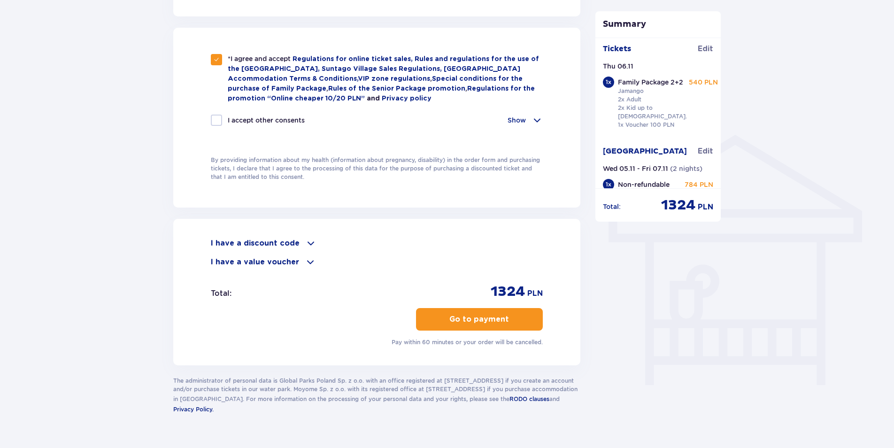
scroll to position [646, 0]
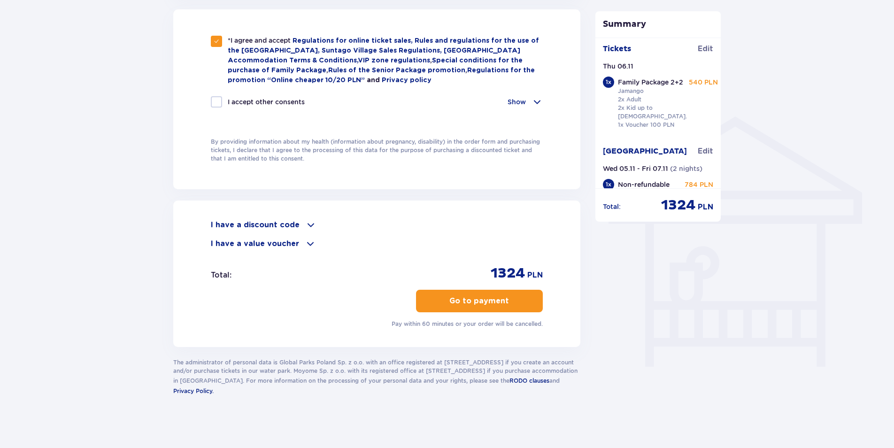
click at [483, 296] on p "Go to payment" at bounding box center [479, 301] width 60 height 10
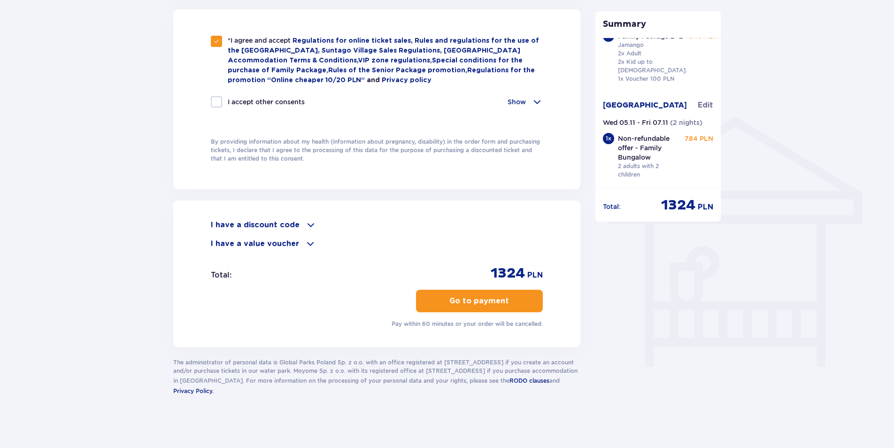
click at [510, 295] on span "button" at bounding box center [510, 300] width 11 height 11
click at [475, 297] on p "Go to payment" at bounding box center [479, 301] width 60 height 10
click at [475, 297] on p "Go to payment" at bounding box center [487, 301] width 60 height 10
click at [516, 297] on button "Go to payment" at bounding box center [479, 301] width 127 height 23
click at [494, 292] on button "Go to payment" at bounding box center [479, 301] width 127 height 23
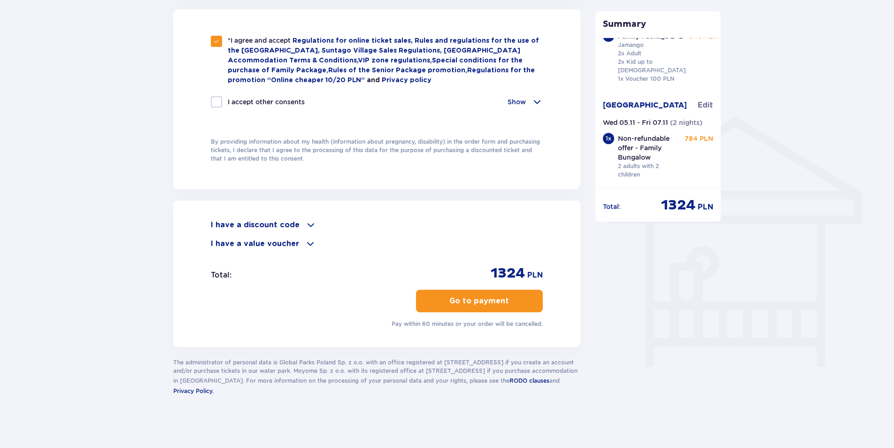
click at [485, 299] on p "Go to payment" at bounding box center [479, 301] width 60 height 10
click at [520, 100] on p "Show" at bounding box center [517, 101] width 18 height 9
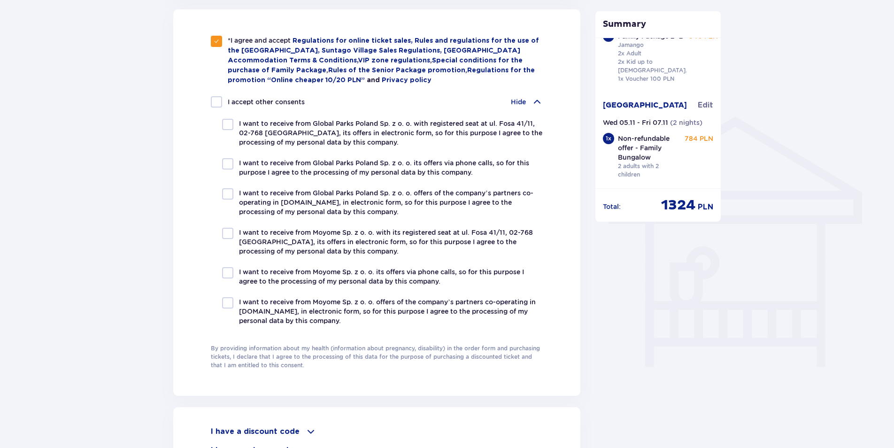
click at [527, 97] on div "Hide" at bounding box center [527, 101] width 32 height 11
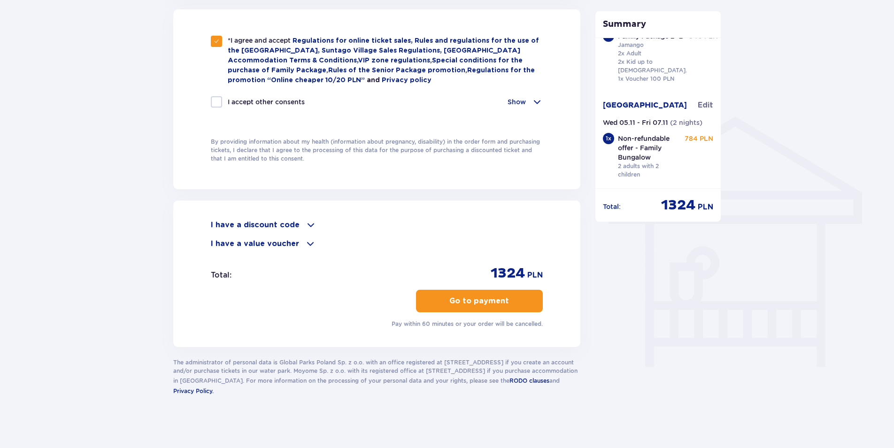
click at [281, 239] on p "I have a value voucher" at bounding box center [255, 244] width 88 height 10
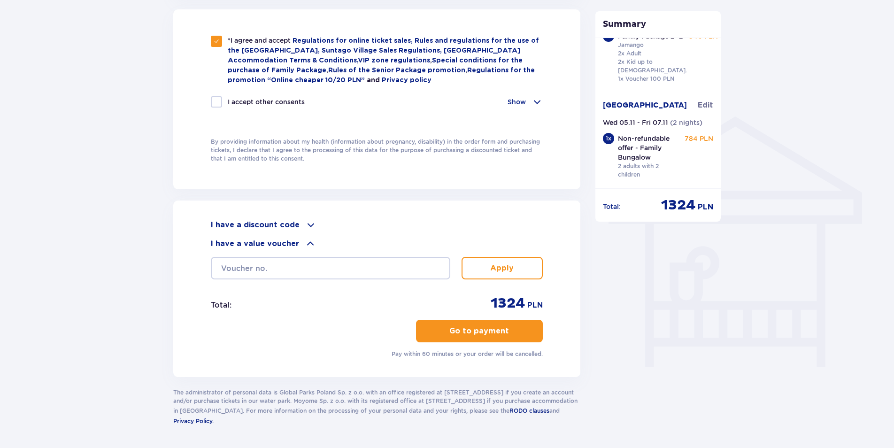
click at [281, 239] on p "I have a value voucher" at bounding box center [255, 244] width 88 height 10
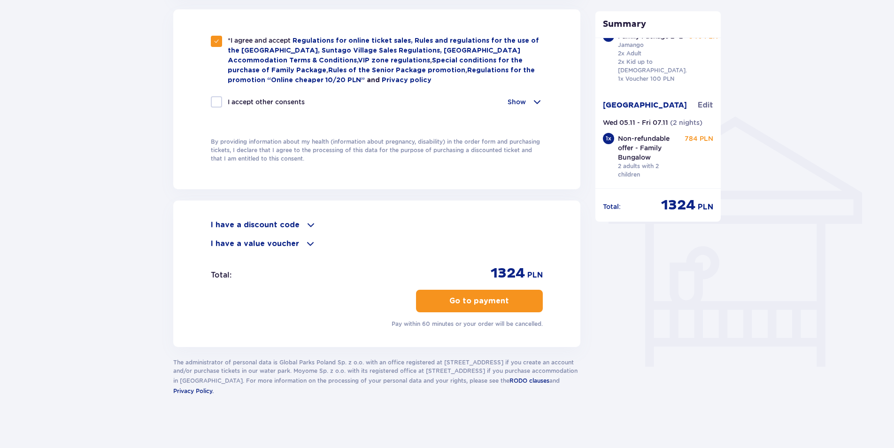
drag, startPoint x: 500, startPoint y: 300, endPoint x: 492, endPoint y: 298, distance: 8.2
click at [498, 300] on p "Go to payment" at bounding box center [479, 301] width 60 height 10
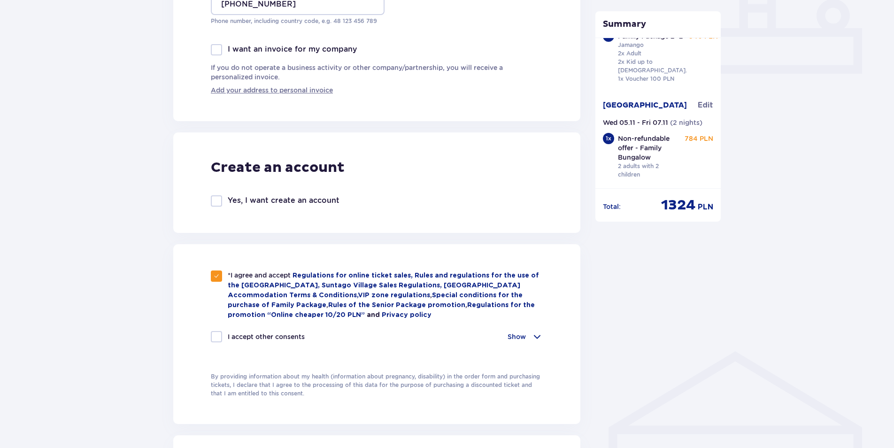
scroll to position [610, 0]
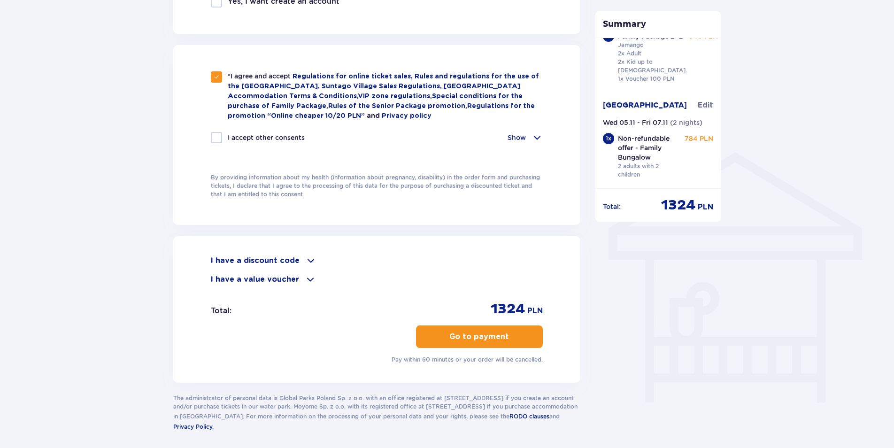
click at [489, 340] on button "Go to payment" at bounding box center [479, 336] width 127 height 23
drag, startPoint x: 478, startPoint y: 335, endPoint x: 474, endPoint y: 332, distance: 5.5
click at [475, 333] on p "Go to payment" at bounding box center [479, 336] width 60 height 10
click at [474, 332] on p "Go to payment" at bounding box center [479, 336] width 60 height 10
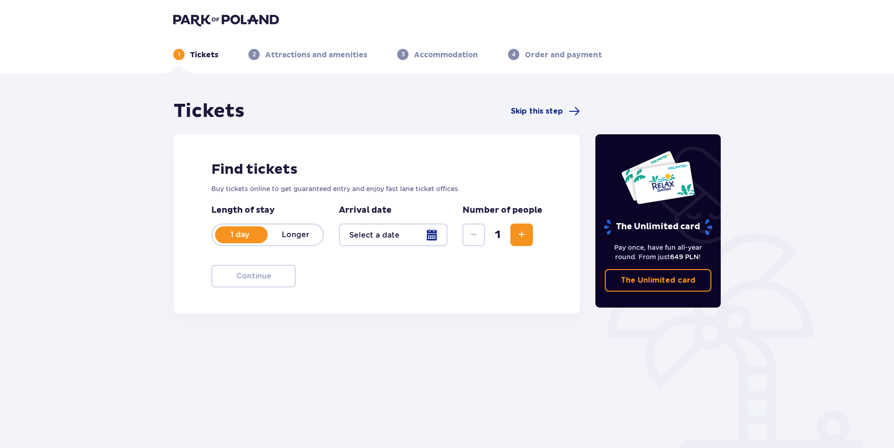
click at [439, 237] on div at bounding box center [393, 234] width 108 height 23
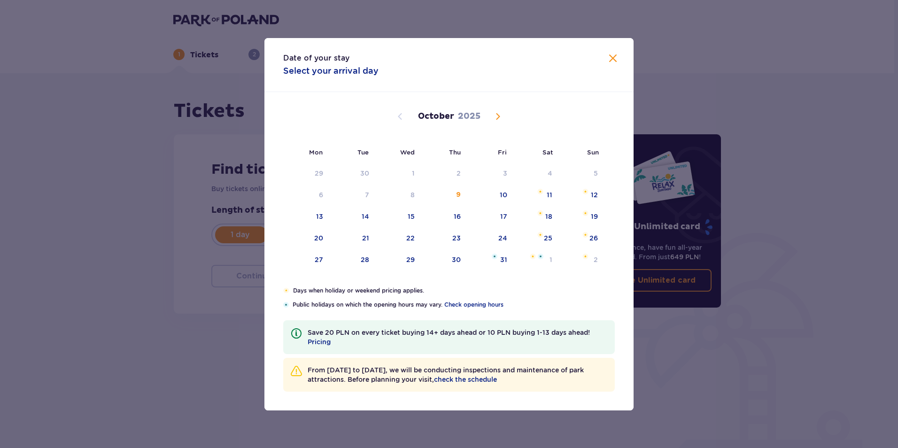
click at [495, 116] on span "Next month" at bounding box center [497, 116] width 11 height 11
click at [497, 114] on span "Next month" at bounding box center [497, 116] width 11 height 11
click at [392, 113] on div "[DATE]" at bounding box center [448, 116] width 311 height 11
click at [401, 116] on span "Previous month" at bounding box center [399, 116] width 11 height 11
click at [453, 192] on div "6" at bounding box center [444, 195] width 46 height 21
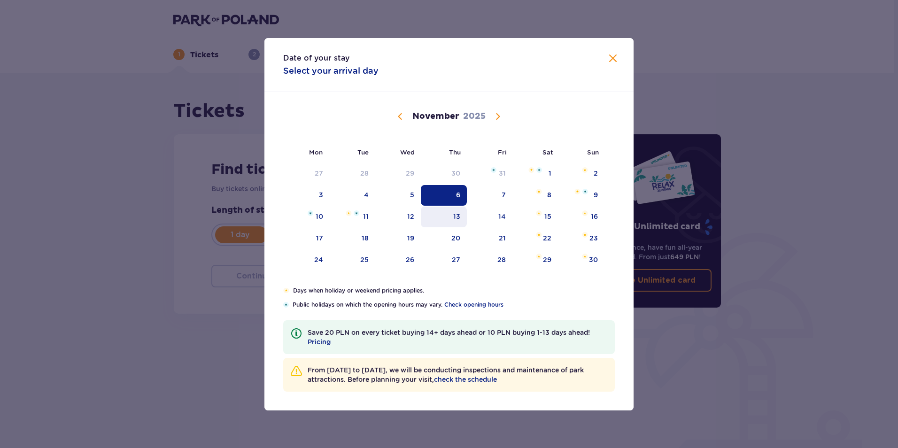
type input "[DATE]"
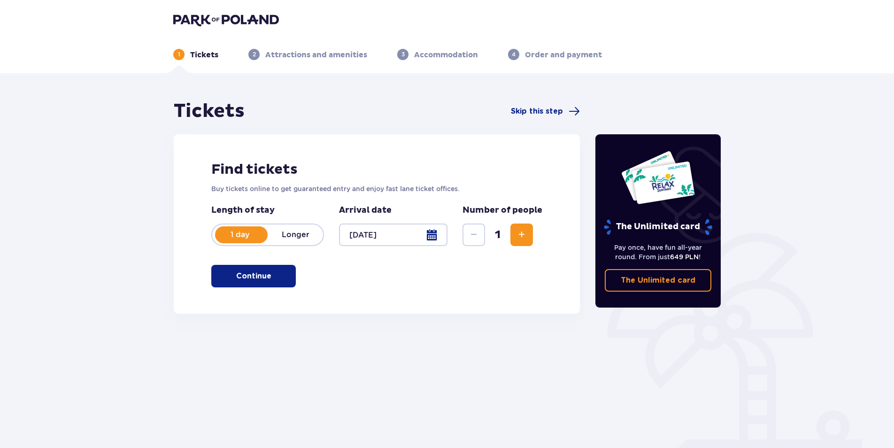
click at [515, 236] on button "Increase" at bounding box center [521, 234] width 23 height 23
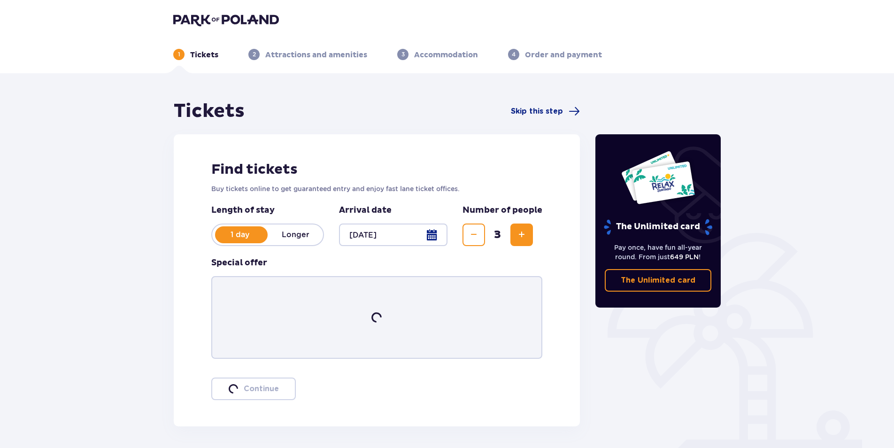
click at [515, 236] on button "Increase" at bounding box center [521, 234] width 23 height 23
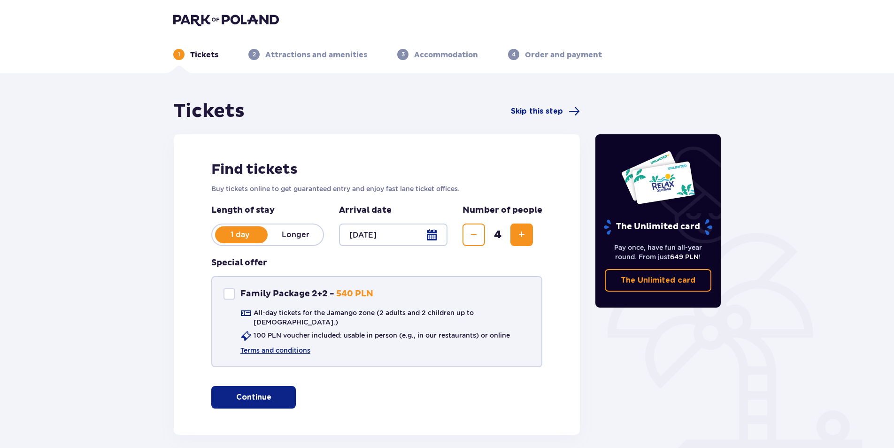
click at [225, 294] on div "Family Package 2+2" at bounding box center [228, 293] width 11 height 11
checkbox input "true"
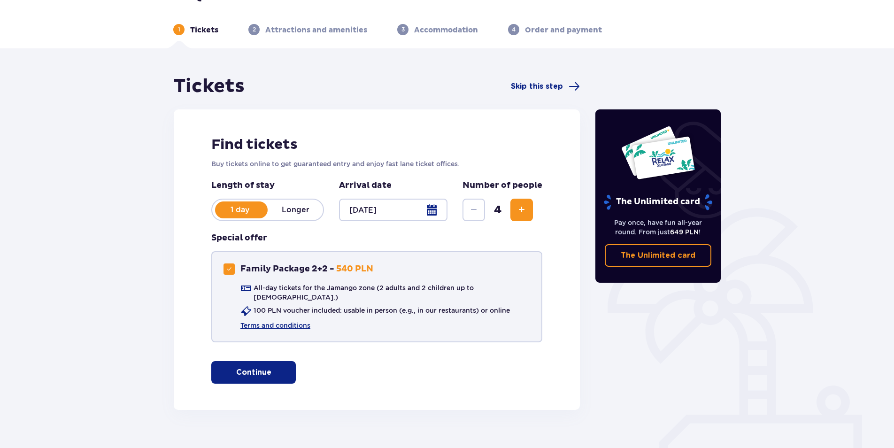
scroll to position [36, 0]
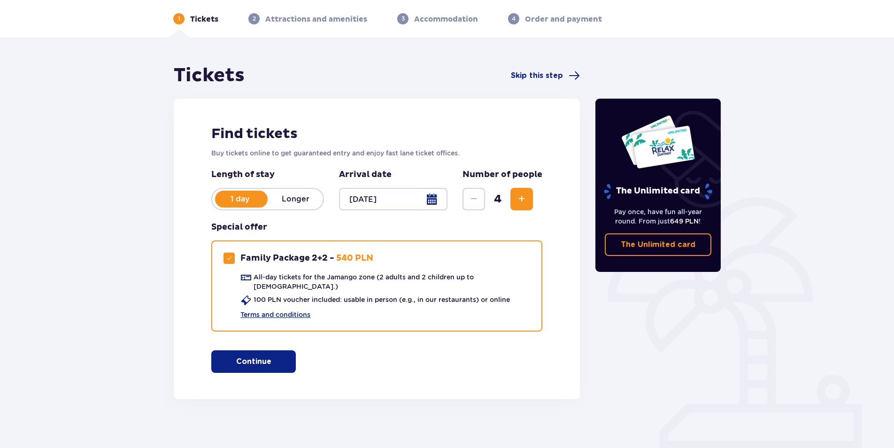
click at [276, 357] on span "button" at bounding box center [273, 361] width 11 height 11
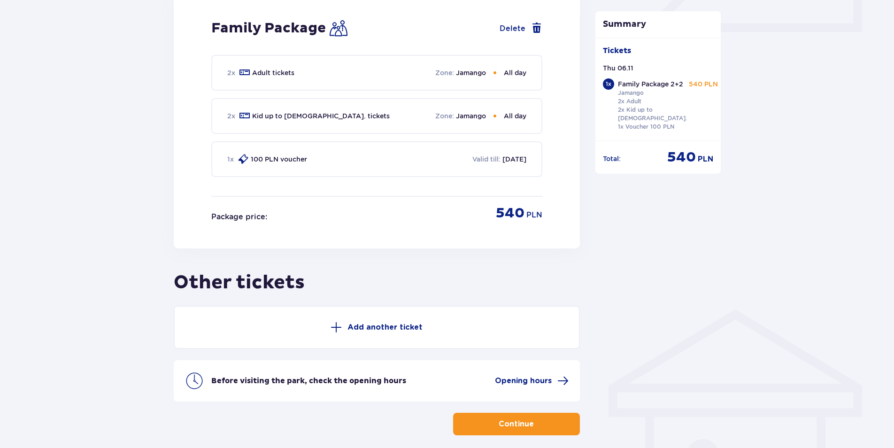
scroll to position [474, 0]
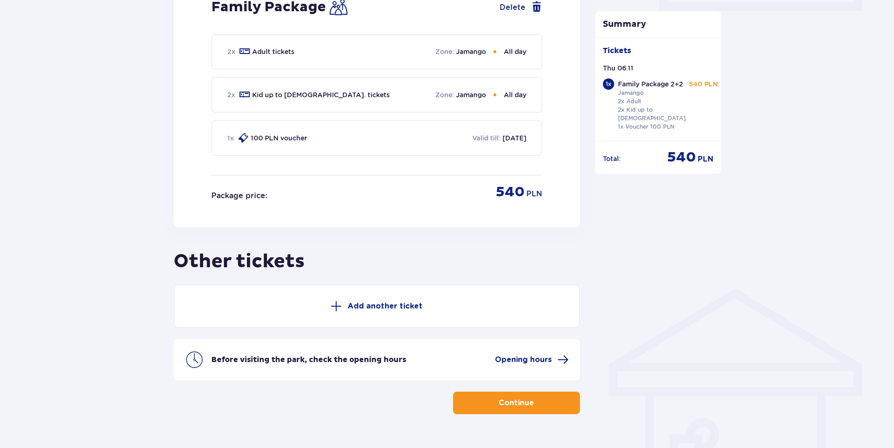
click at [499, 398] on p "Continue" at bounding box center [516, 403] width 35 height 10
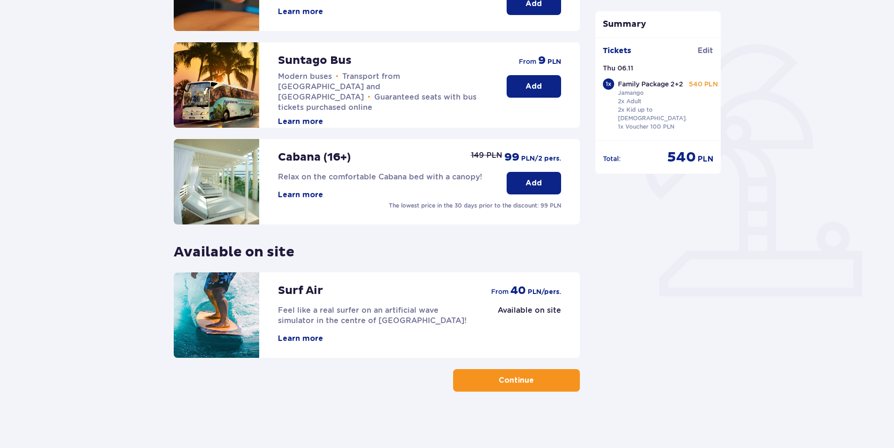
click at [511, 382] on p "Continue" at bounding box center [516, 380] width 35 height 10
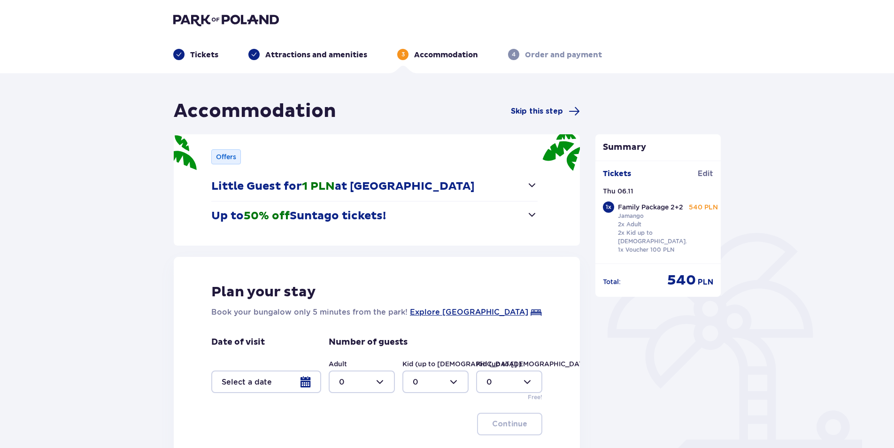
click at [307, 384] on div at bounding box center [266, 381] width 110 height 23
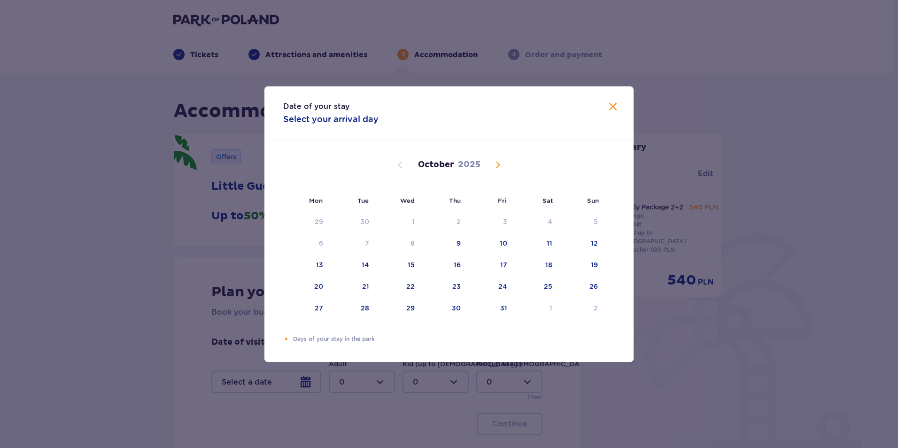
click at [498, 167] on span "Next month" at bounding box center [497, 164] width 11 height 11
click at [408, 239] on div "5" at bounding box center [398, 243] width 46 height 21
click at [500, 238] on div "7" at bounding box center [490, 243] width 46 height 21
type input "[DATE] - [DATE]"
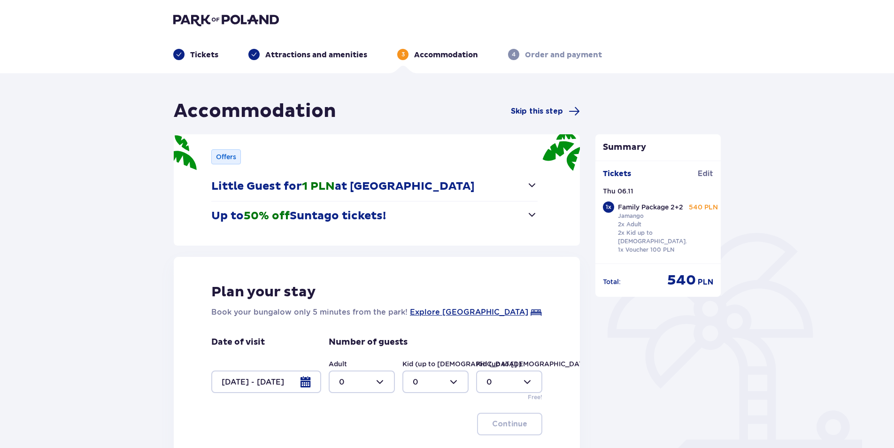
click at [380, 383] on div at bounding box center [362, 381] width 66 height 23
click at [361, 327] on div "2" at bounding box center [362, 329] width 46 height 10
type input "2"
click at [447, 384] on div at bounding box center [435, 381] width 66 height 23
click at [420, 333] on div "2" at bounding box center [436, 329] width 46 height 10
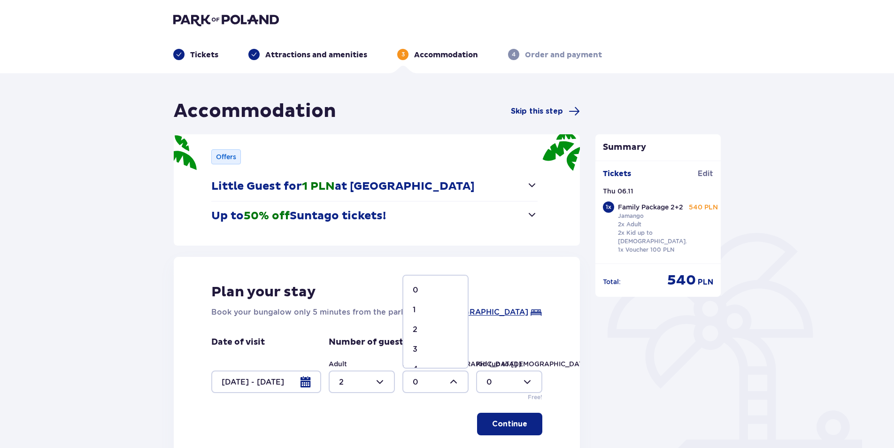
type input "2"
click at [600, 372] on div "Summary Tickets Edit Thu 06.11 1 x Family Package 2+2 Jamango 2x Adult 2x Kid u…" at bounding box center [658, 298] width 141 height 396
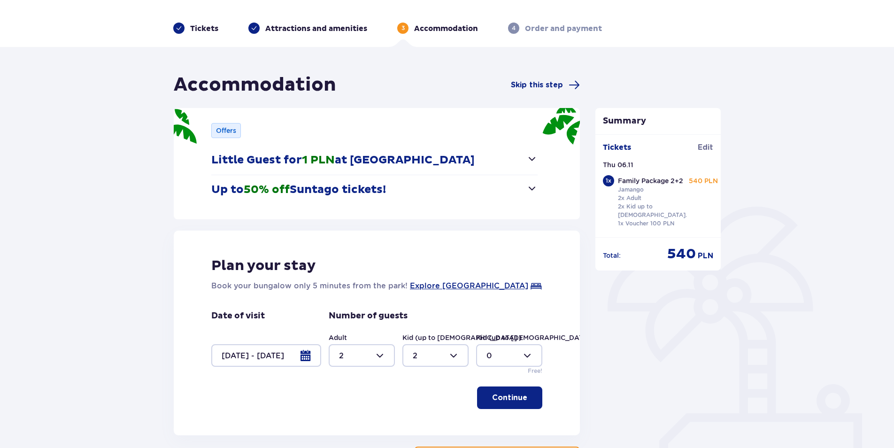
scroll to position [94, 0]
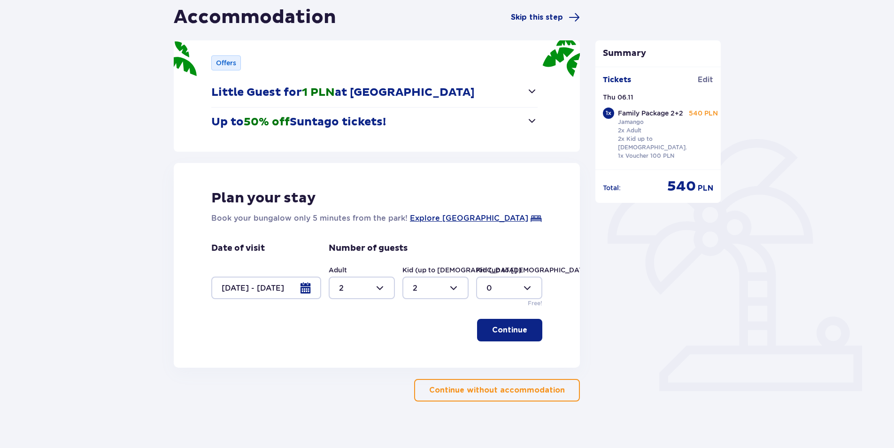
click at [509, 331] on p "Continue" at bounding box center [509, 330] width 35 height 10
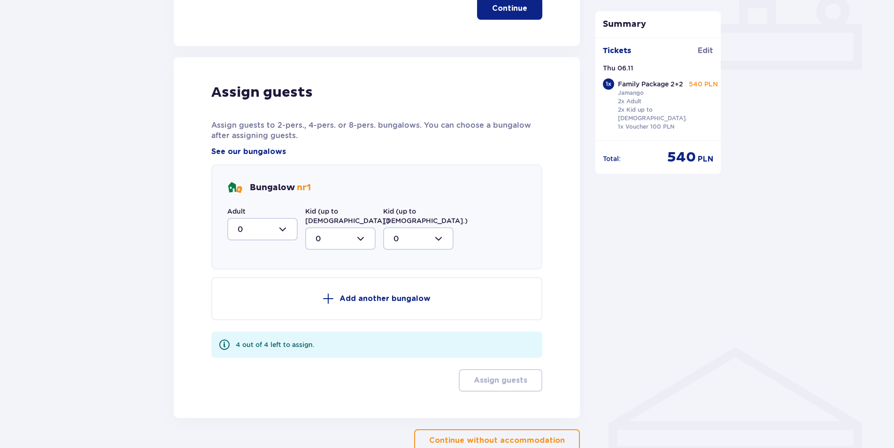
scroll to position [462, 0]
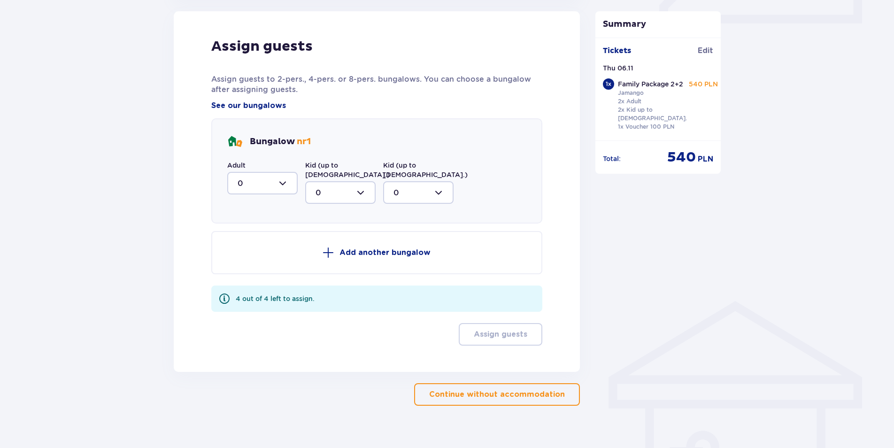
click at [528, 391] on button "Continue without accommodation" at bounding box center [497, 394] width 166 height 23
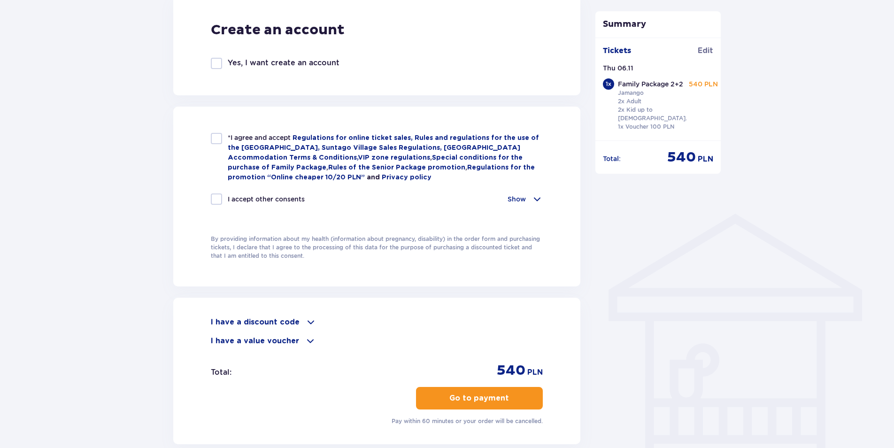
scroll to position [646, 0]
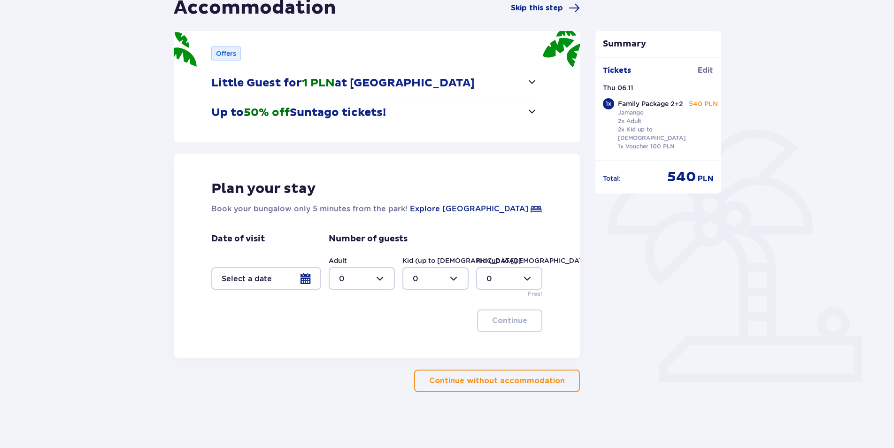
scroll to position [104, 0]
click at [300, 279] on div at bounding box center [266, 278] width 110 height 23
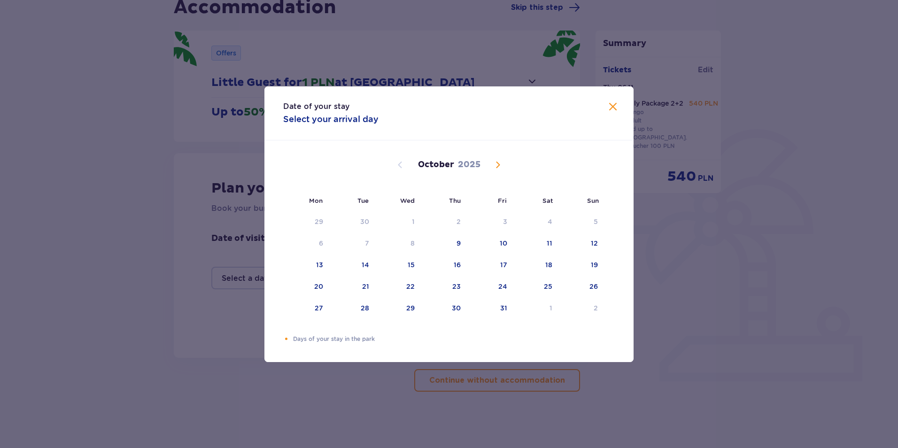
click at [491, 160] on div "October 2025" at bounding box center [448, 164] width 311 height 11
click at [497, 165] on span "Next month" at bounding box center [497, 164] width 11 height 11
click at [413, 242] on div "5" at bounding box center [412, 243] width 4 height 9
click at [503, 241] on div "7" at bounding box center [503, 243] width 4 height 9
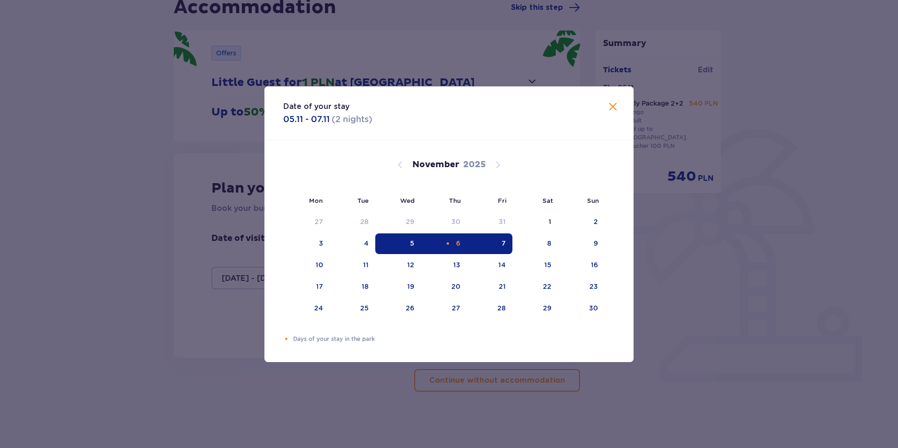
type input "05.11.25 - 07.11.25"
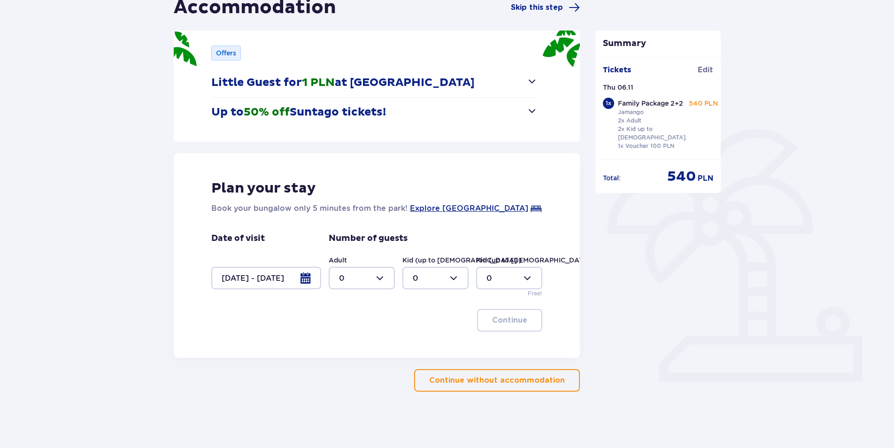
click at [358, 275] on div at bounding box center [362, 278] width 66 height 23
click at [341, 344] on p "2" at bounding box center [341, 346] width 5 height 10
type input "2"
click at [443, 274] on div at bounding box center [435, 278] width 66 height 23
click at [416, 343] on p "2" at bounding box center [415, 346] width 5 height 10
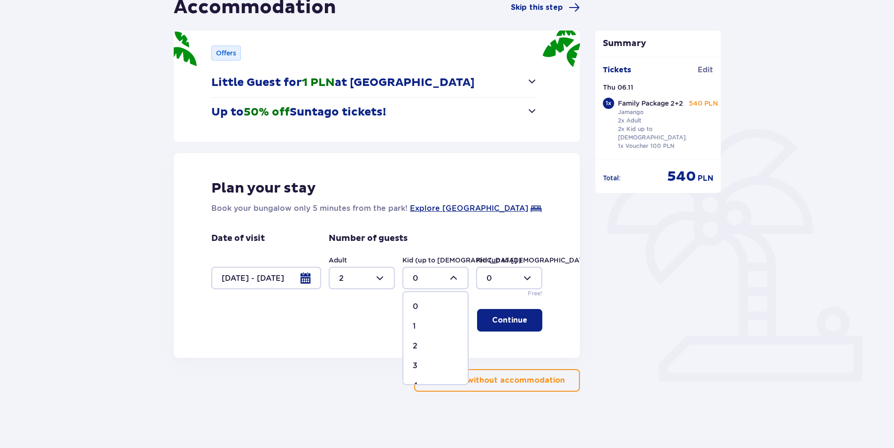
type input "2"
click at [500, 322] on p "Continue" at bounding box center [509, 320] width 35 height 10
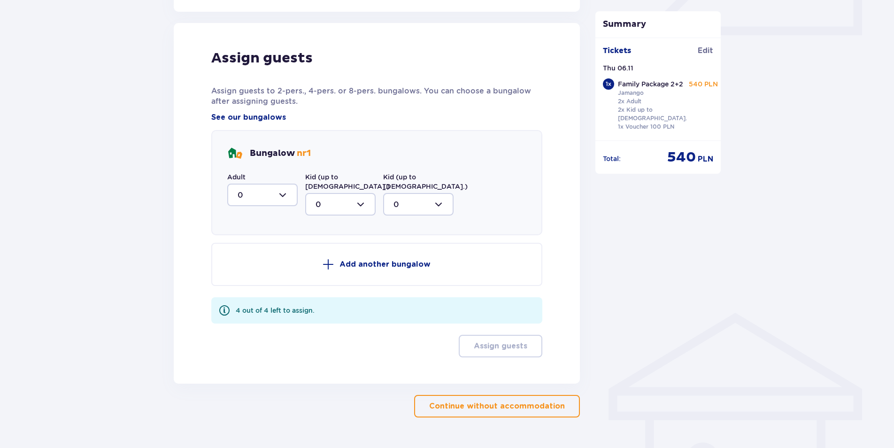
scroll to position [462, 0]
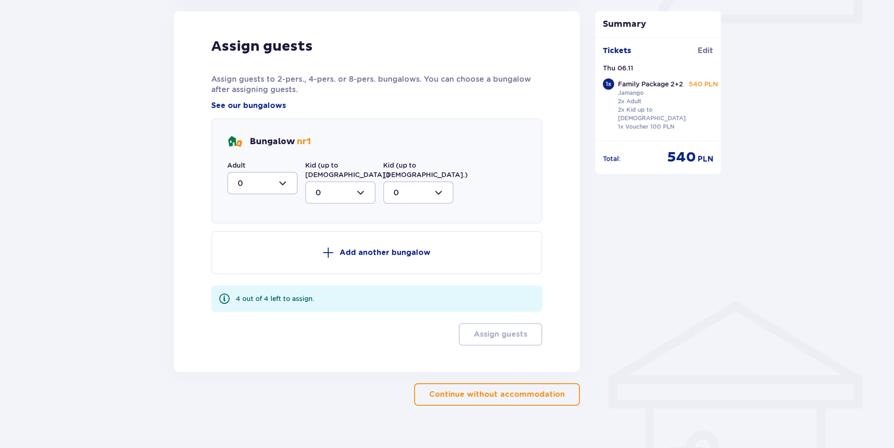
click at [271, 184] on div at bounding box center [262, 183] width 70 height 23
click at [246, 249] on div "2" at bounding box center [263, 251] width 50 height 10
type input "2"
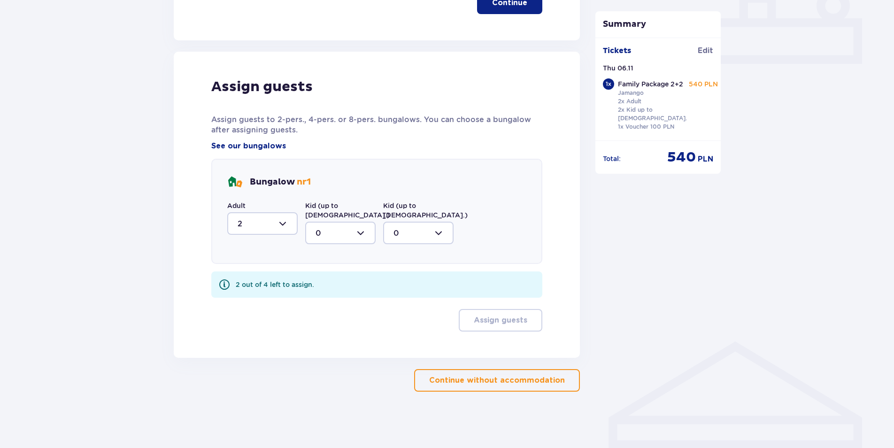
scroll to position [412, 0]
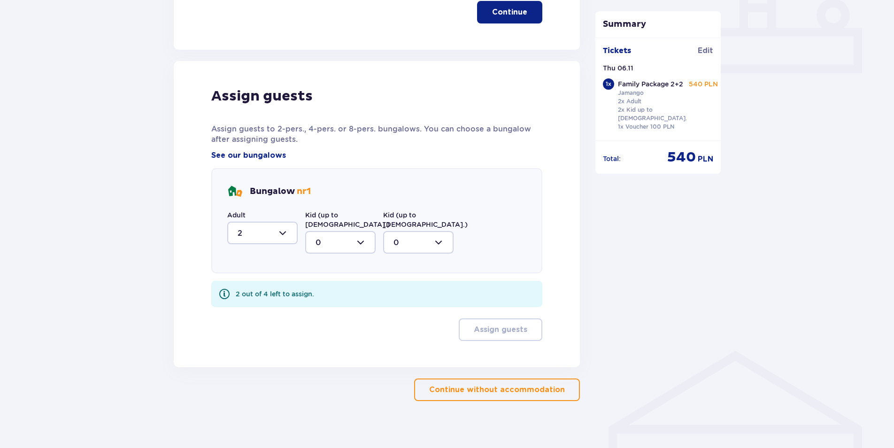
click at [346, 231] on div at bounding box center [340, 242] width 70 height 23
click at [325, 305] on div "2" at bounding box center [340, 310] width 50 height 10
type input "2"
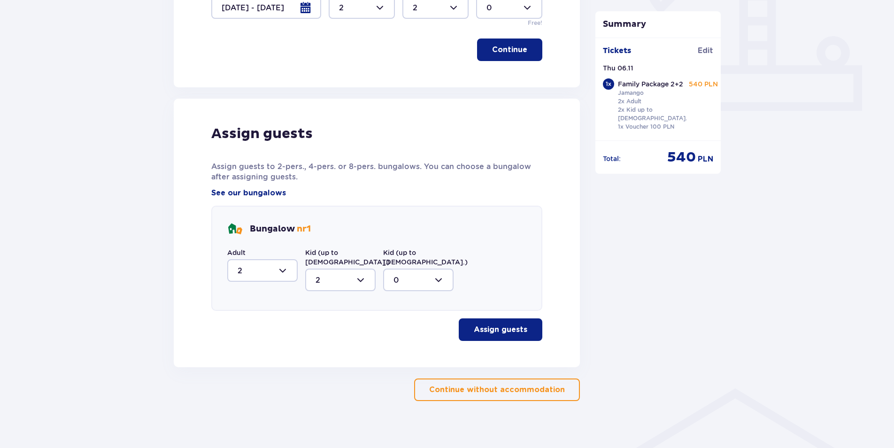
click at [519, 324] on p "Assign guests" at bounding box center [501, 329] width 54 height 10
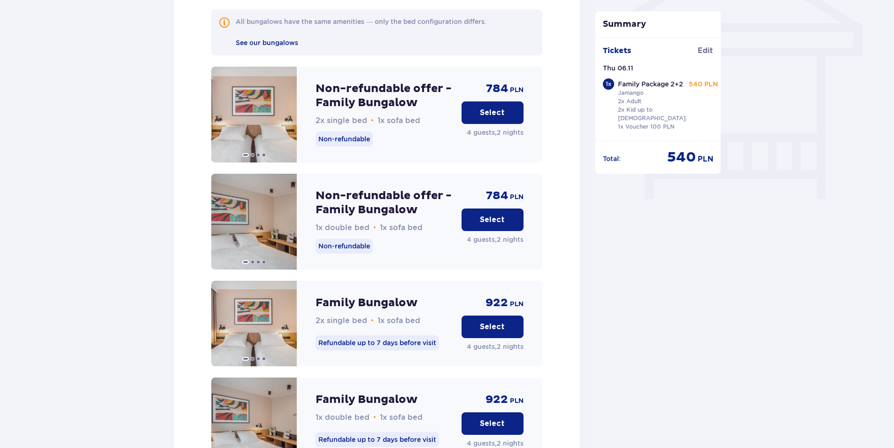
scroll to position [826, 0]
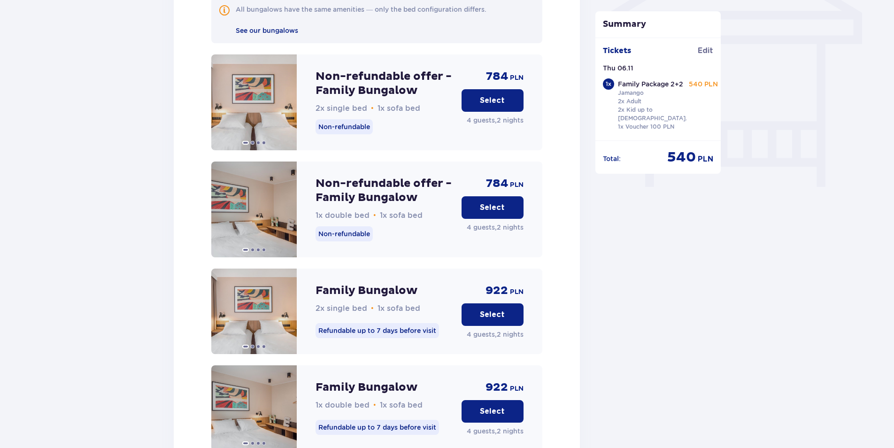
click at [501, 202] on p "Select" at bounding box center [492, 207] width 25 height 10
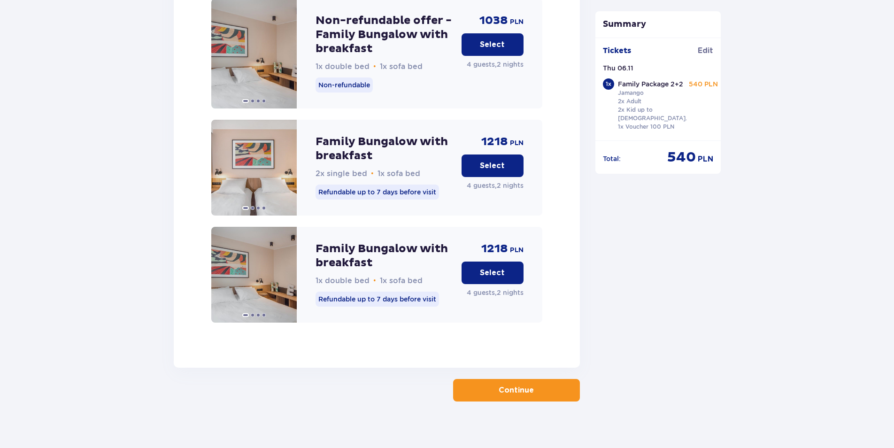
scroll to position [1411, 0]
click at [548, 382] on button "Continue" at bounding box center [516, 389] width 127 height 23
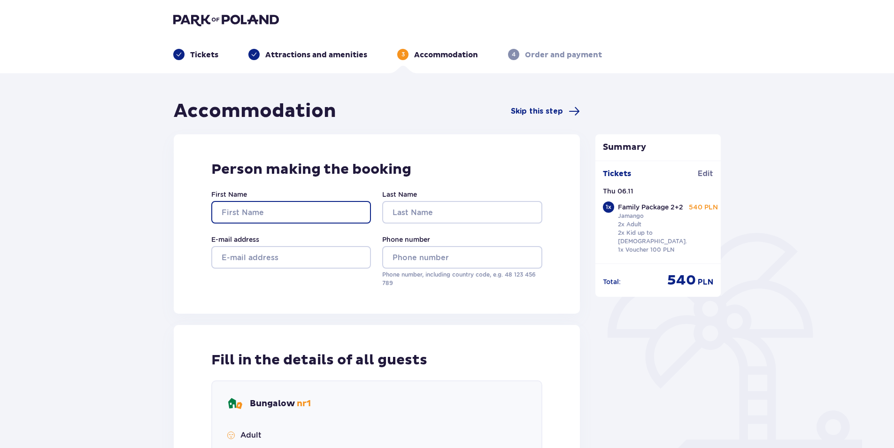
click at [286, 210] on input "First Name" at bounding box center [291, 212] width 160 height 23
type input "Jūratė"
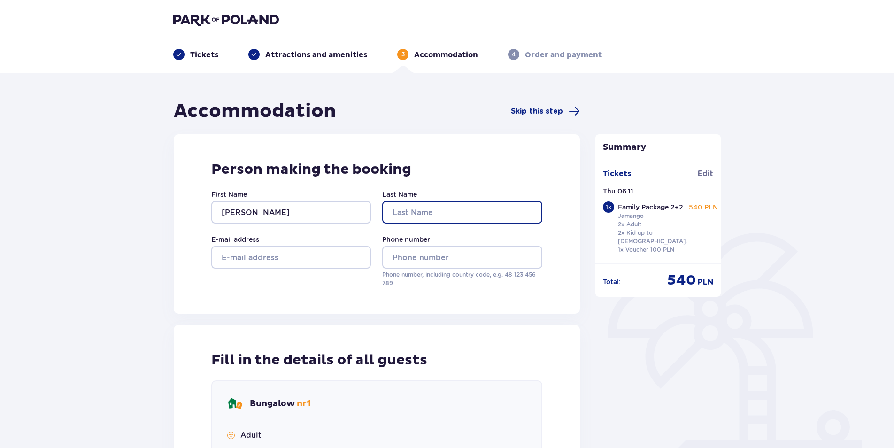
type input "Buraitienė"
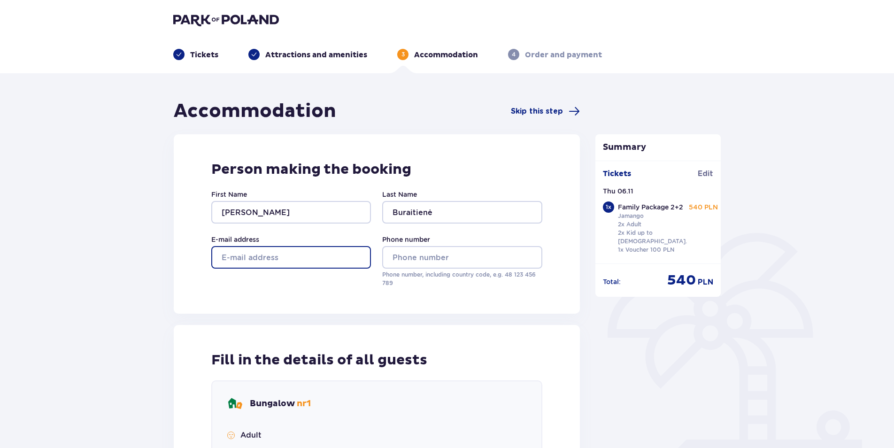
type input "jurate.buraitiene@gmail.com"
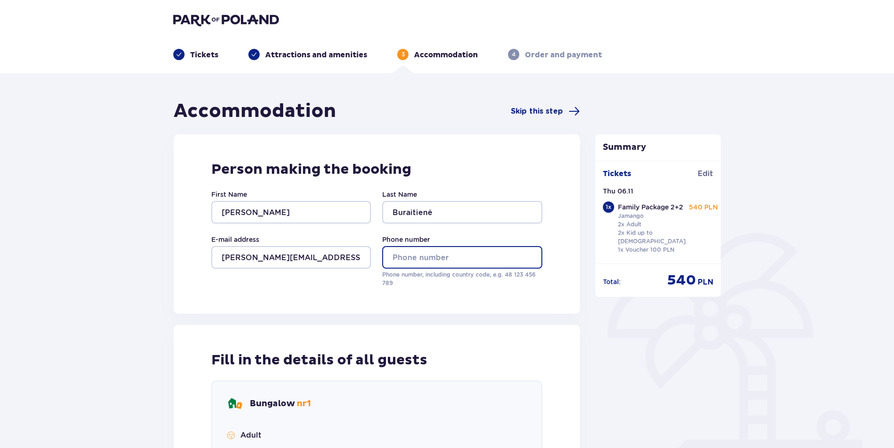
type input "+37062056550"
type input "Jūratė"
type input "Buraitienė"
type input "Martynas"
type input "Buraitis"
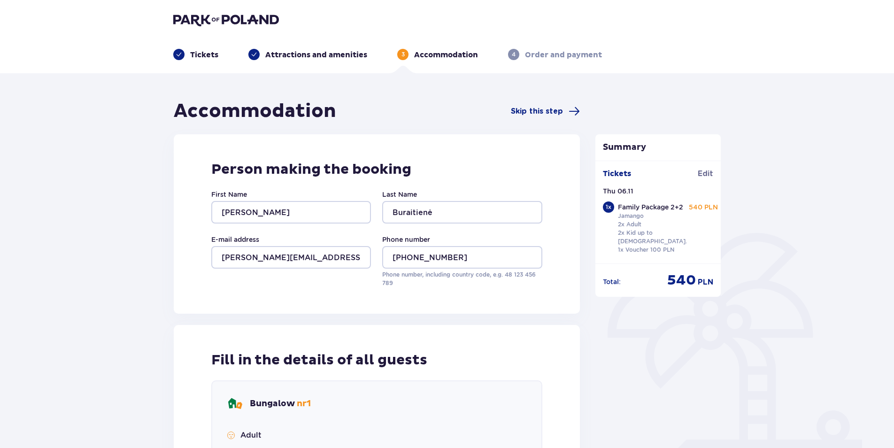
type input "Agota"
type input "Buraitytė"
type input "Vincas"
type input "Buraitis"
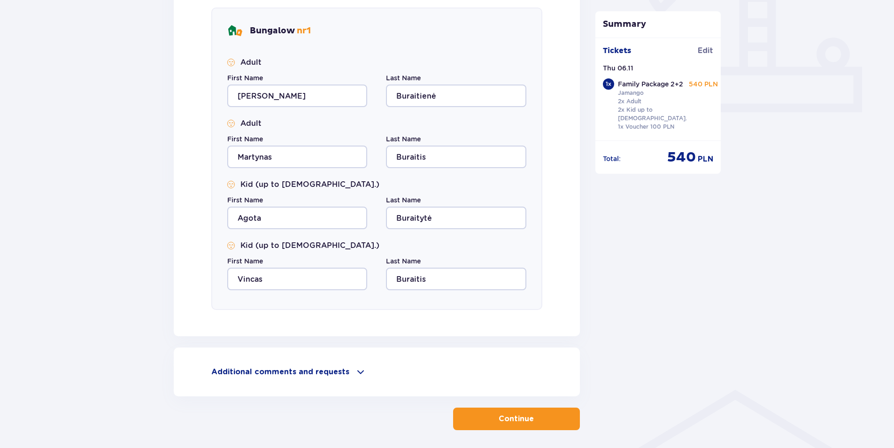
scroll to position [376, 0]
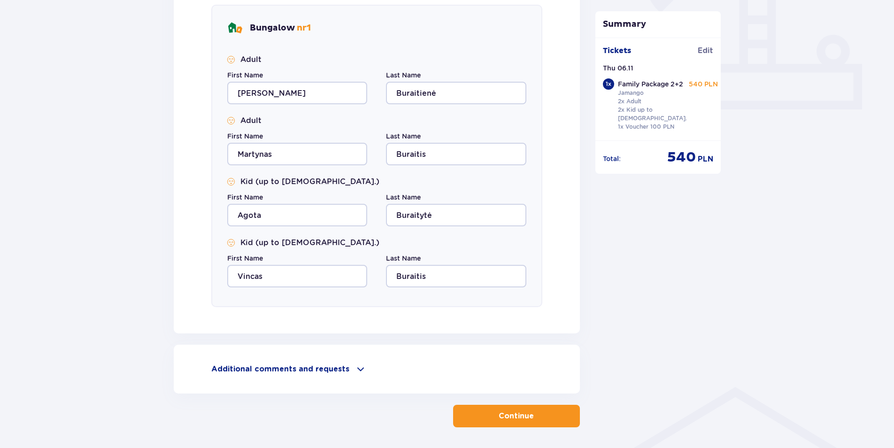
click at [500, 417] on p "Continue" at bounding box center [516, 416] width 35 height 10
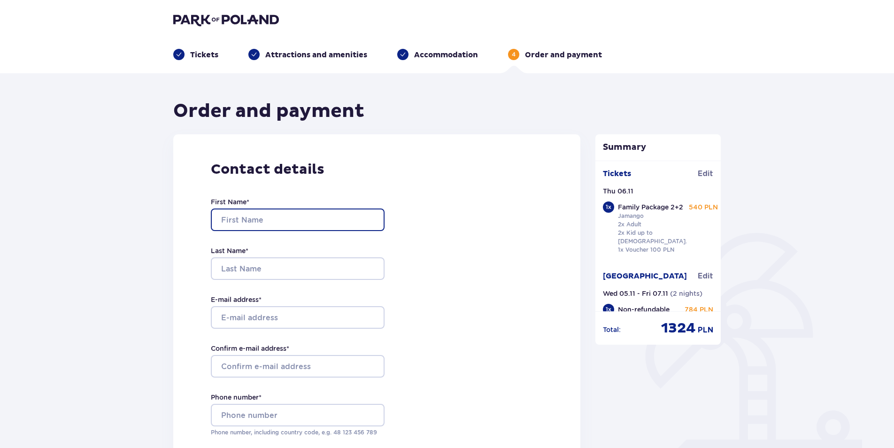
click at [306, 216] on input "First Name *" at bounding box center [298, 219] width 174 height 23
type input "JŪRATĖ"
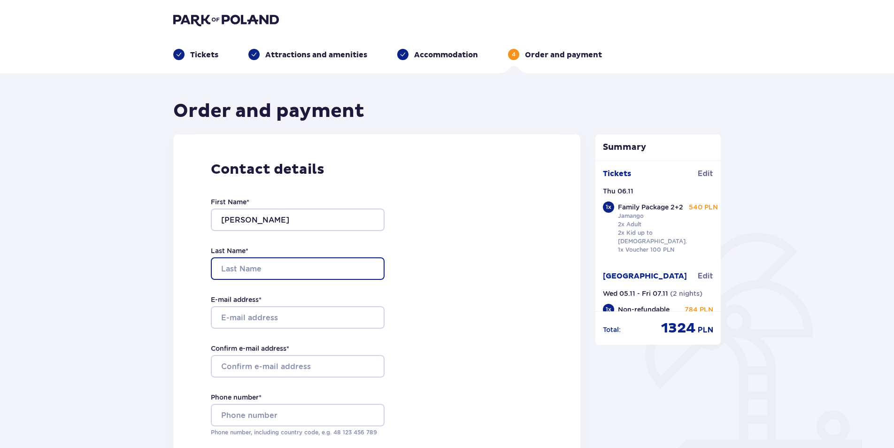
type input "Jurate"
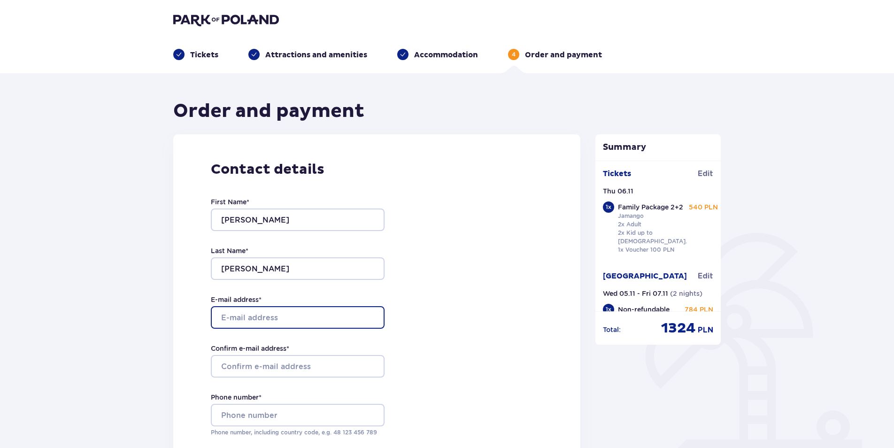
type input "jurate.buraitiene@gjensidige.lt"
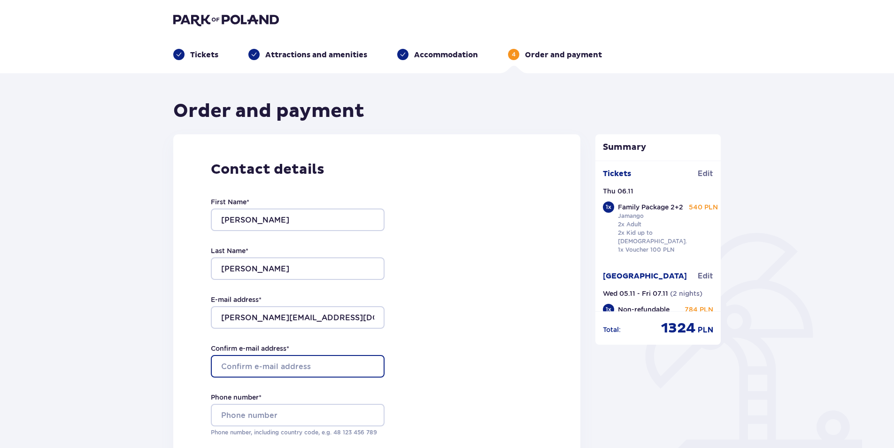
type input "jurate.buraitiene@gjensidige.lt"
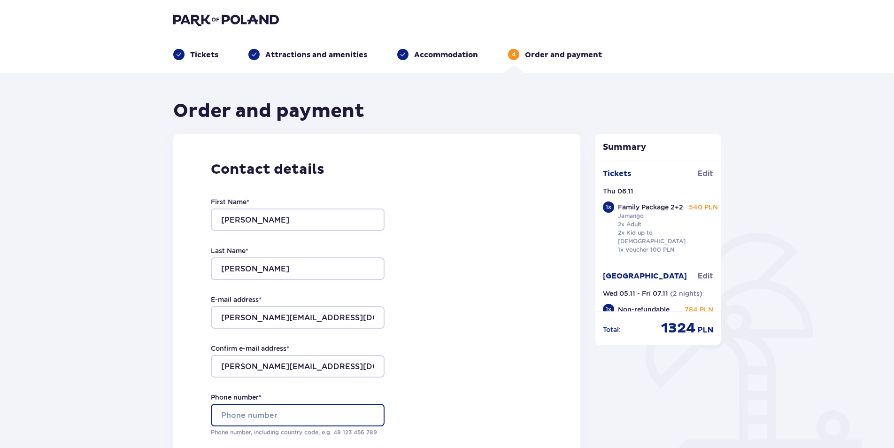
type input "+37062056550"
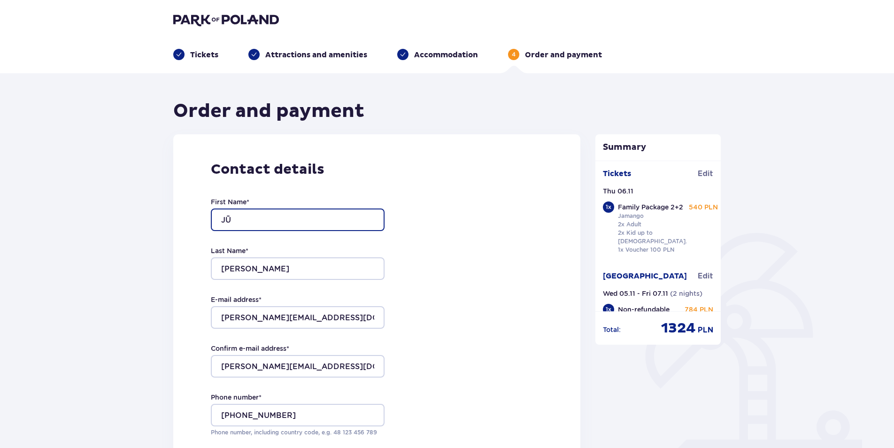
type input "J"
type input "Jūratė"
click at [483, 282] on div "Contact details First Name * Jūratė Last Name * Jurate E-mail address * jurate.…" at bounding box center [376, 333] width 407 height 398
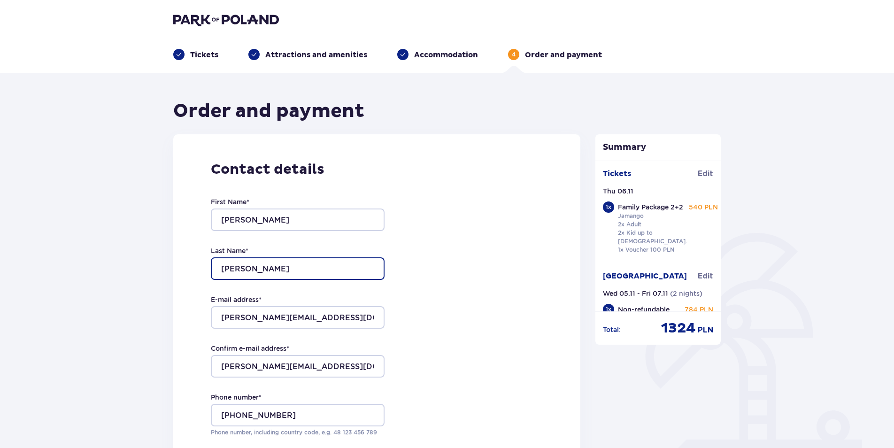
drag, startPoint x: 267, startPoint y: 269, endPoint x: 217, endPoint y: 265, distance: 49.5
click at [216, 265] on input "Jurate" at bounding box center [298, 268] width 174 height 23
click at [228, 267] on input "buraitienė" at bounding box center [298, 268] width 174 height 23
type input "Buraitienė"
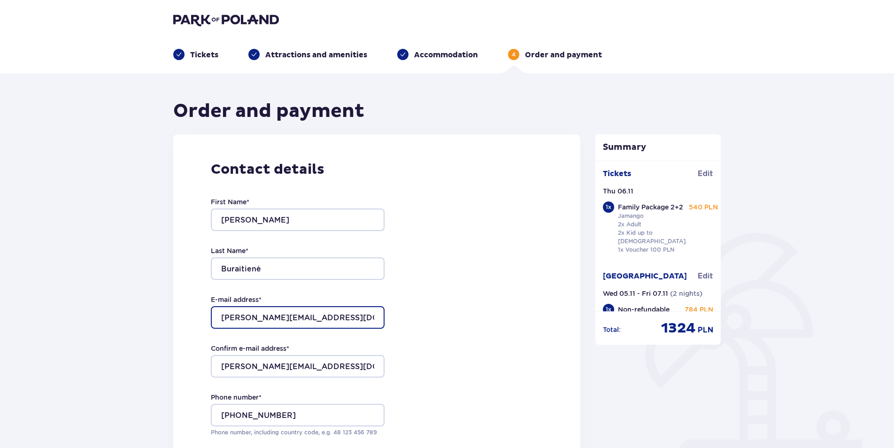
click at [354, 317] on input "jurate.buraitiene@gjensidige.lt" at bounding box center [298, 317] width 174 height 23
type input "jurate.buraitiene@gmail.com"
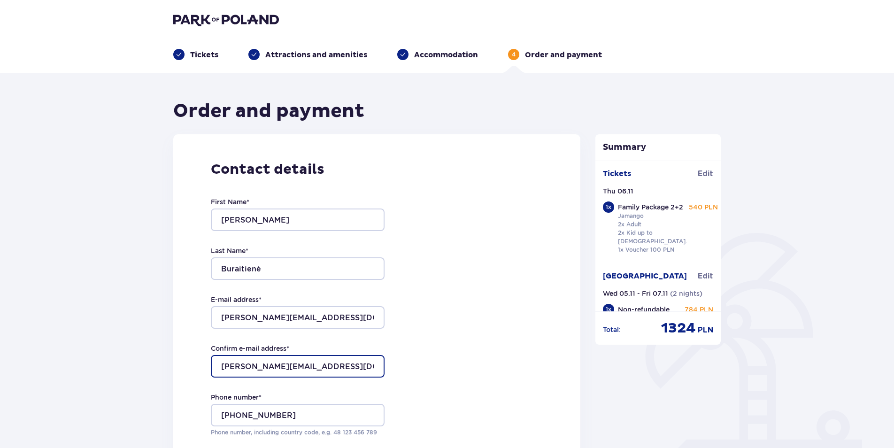
click at [362, 362] on input "jurate.buraitiene@gjensidige.lt" at bounding box center [298, 366] width 174 height 23
type input "jurate.buraitiene@gmail.com"
click at [485, 340] on div "Contact details First Name * Jūratė Last Name * Buraitienė E-mail address * jur…" at bounding box center [376, 333] width 407 height 398
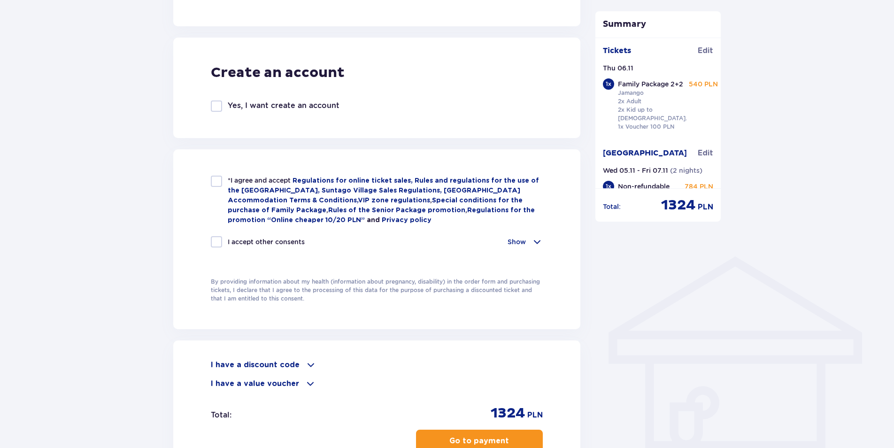
scroll to position [516, 0]
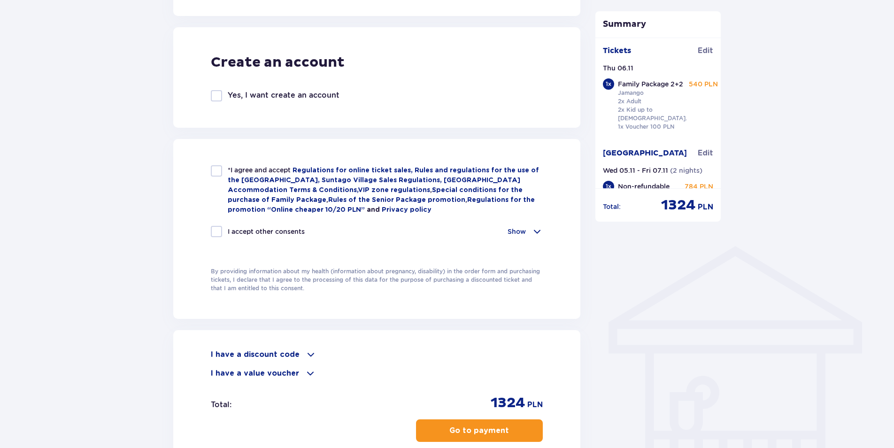
click at [216, 169] on div at bounding box center [216, 170] width 11 height 11
checkbox input "true"
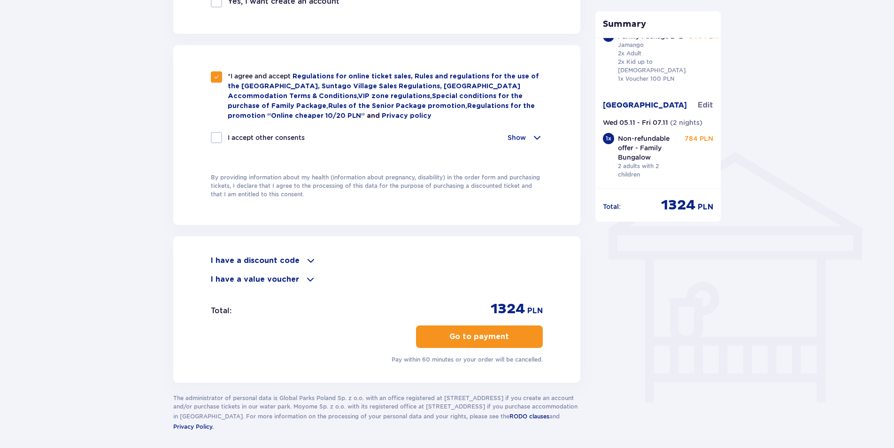
scroll to position [49, 0]
click at [512, 327] on button "Go to payment" at bounding box center [479, 336] width 127 height 23
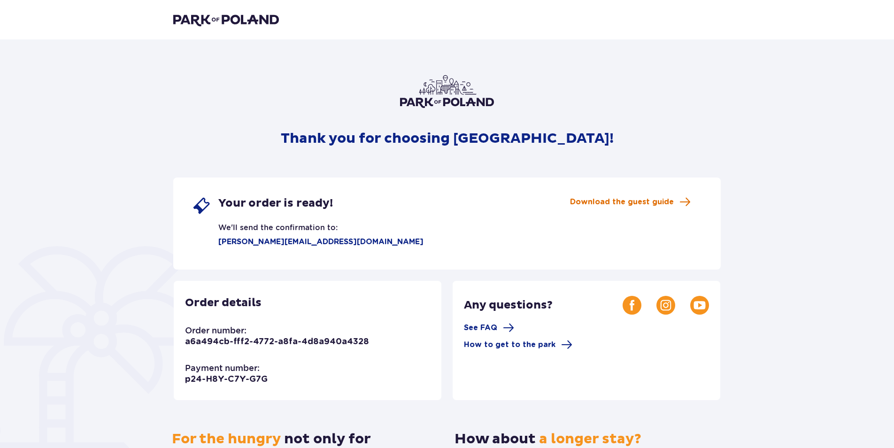
click at [622, 201] on span "Download the guest guide" at bounding box center [622, 202] width 104 height 10
click at [247, 19] on img at bounding box center [226, 19] width 106 height 13
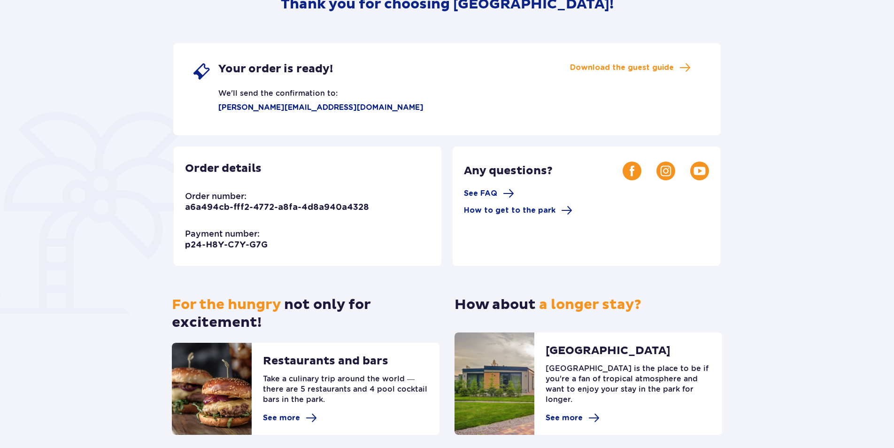
scroll to position [141, 0]
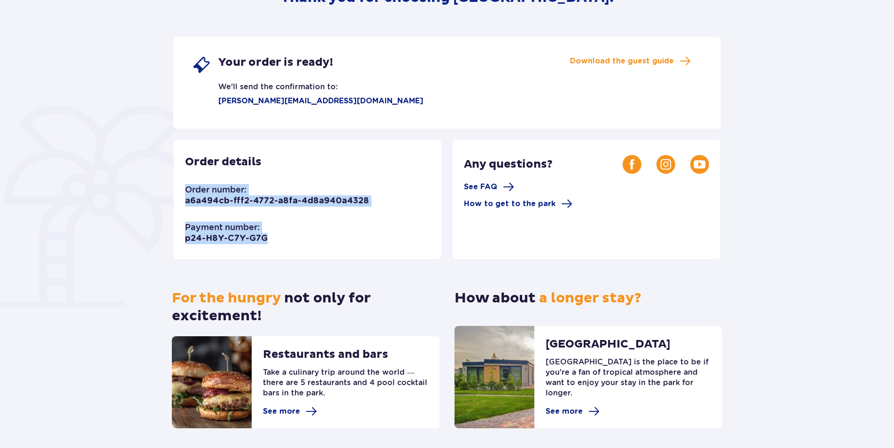
drag, startPoint x: 206, startPoint y: 241, endPoint x: 177, endPoint y: 186, distance: 61.9
click at [177, 186] on div "Order details Order number: a6a494cb-fff2-4772-a8fa-4d8a940a4328 Payment number…" at bounding box center [308, 199] width 268 height 119
copy div "Order number: a6a494cb-fff2-4772-a8fa-4d8a940a4328 Payment number: p24-H8Y-C7Y-…"
click at [339, 234] on div "Order details Order number: a6a494cb-fff2-4772-a8fa-4d8a940a4328 Payment number…" at bounding box center [308, 199] width 268 height 119
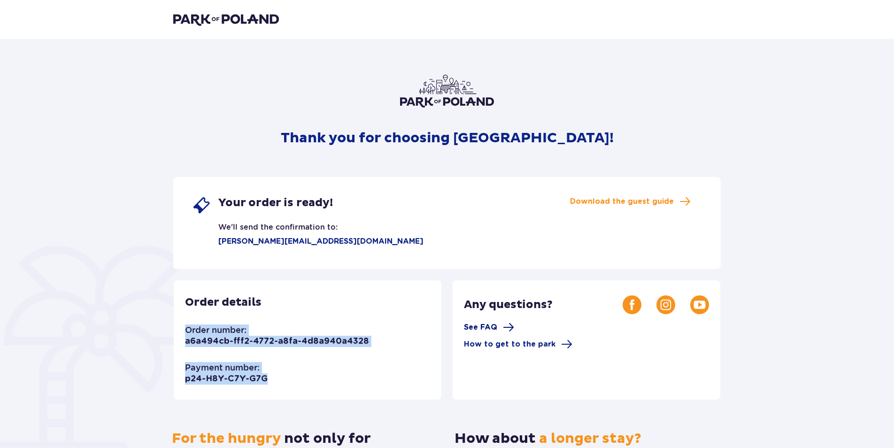
scroll to position [0, 0]
click at [322, 301] on div "Order details Order number: a6a494cb-fff2-4772-a8fa-4d8a940a4328 Payment number…" at bounding box center [308, 340] width 268 height 119
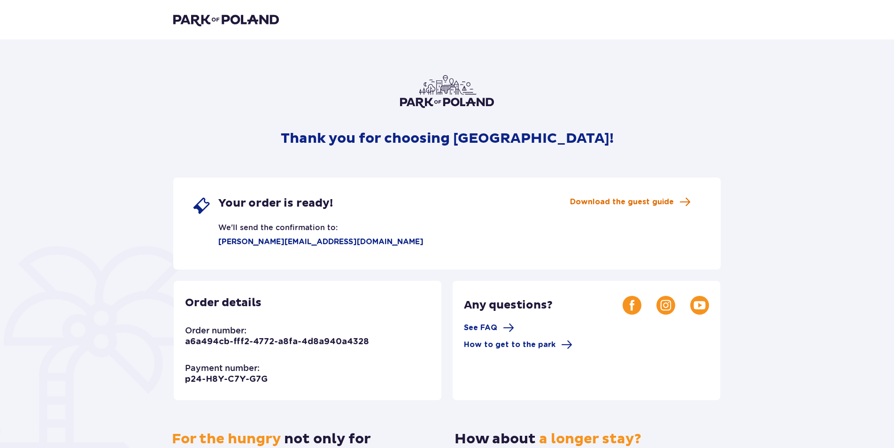
click at [618, 199] on span "Download the guest guide" at bounding box center [622, 202] width 104 height 10
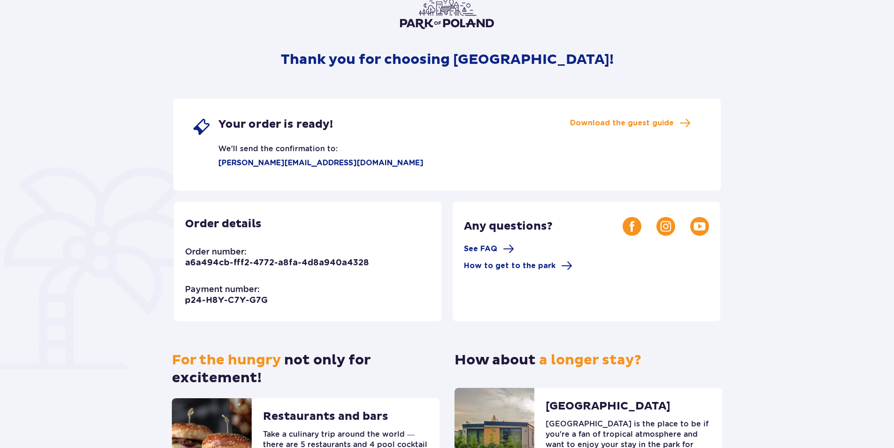
scroll to position [177, 0]
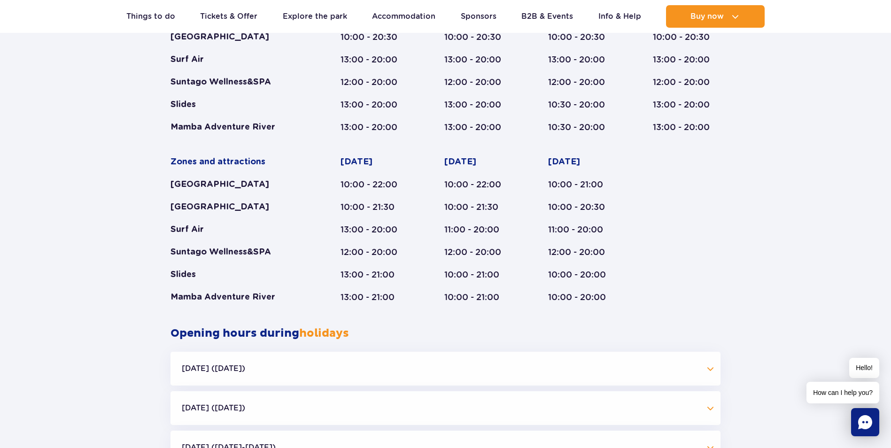
scroll to position [723, 0]
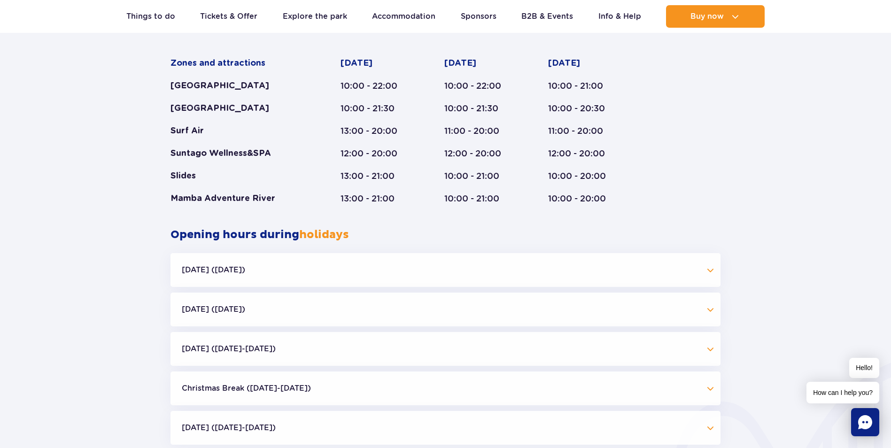
click at [708, 274] on button "[DATE] ([DATE])" at bounding box center [445, 270] width 550 height 34
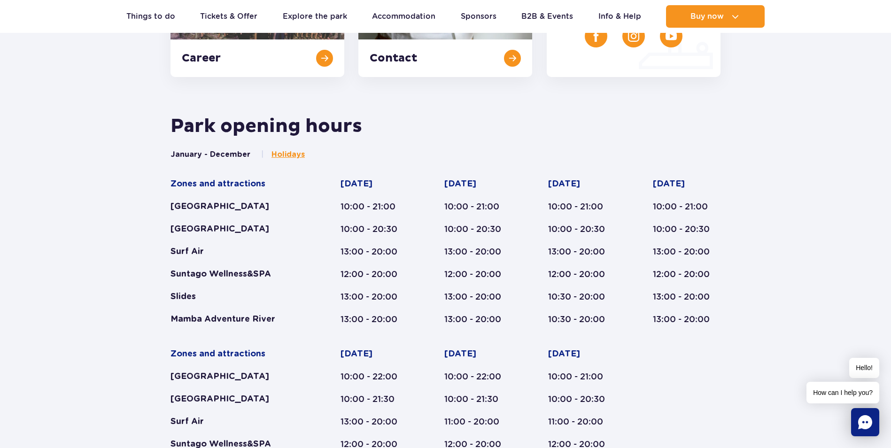
scroll to position [300, 0]
